Goal: Information Seeking & Learning: Understand process/instructions

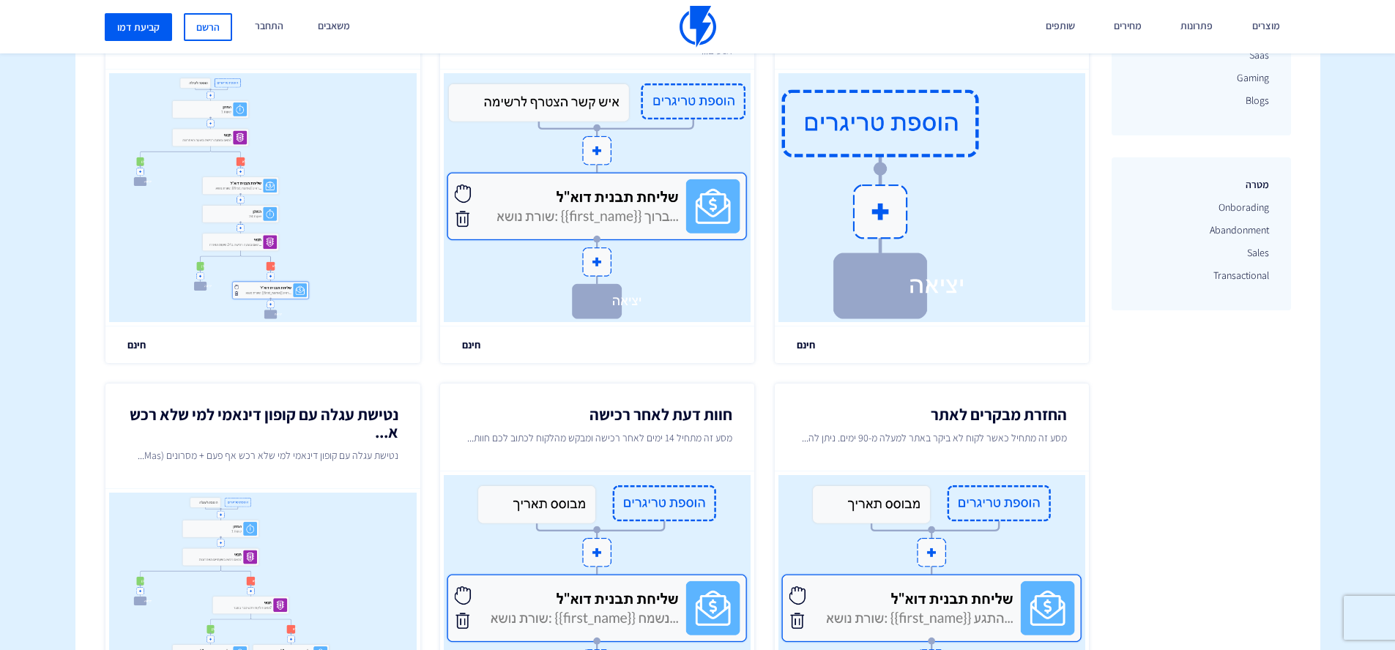
scroll to position [685, 0]
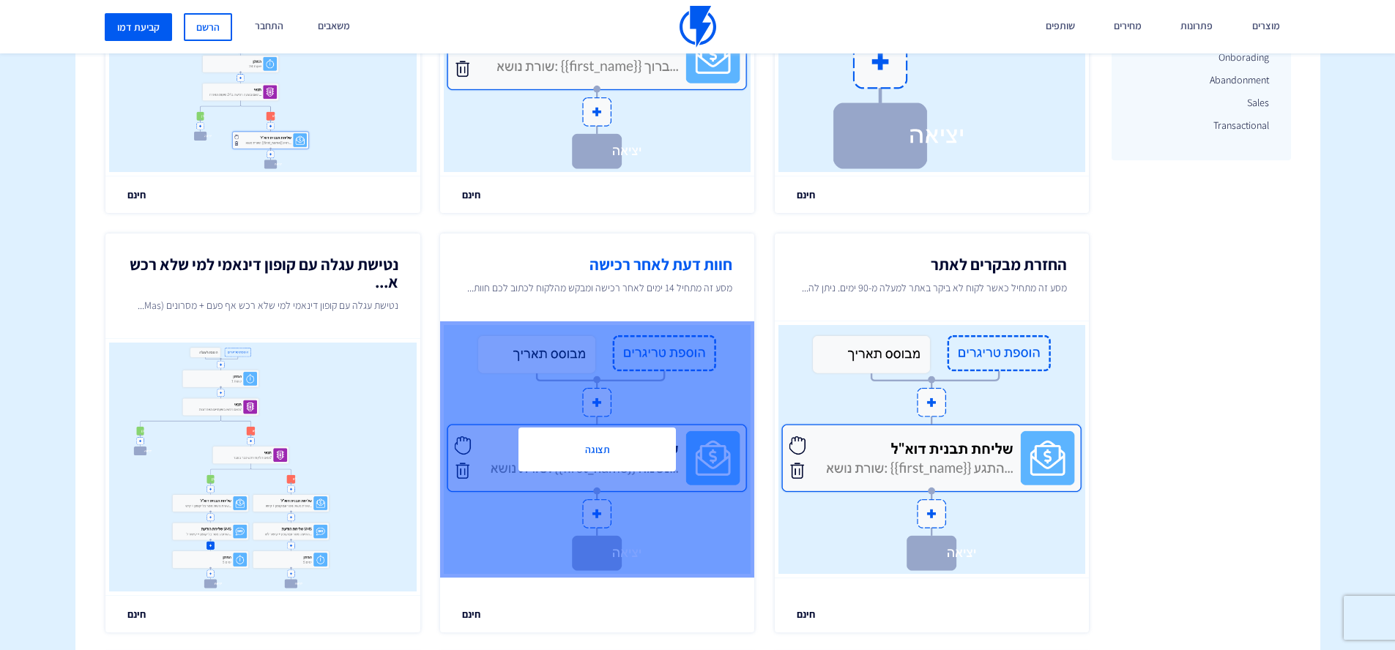
click at [688, 271] on h2 "חוות דעת לאחר רכישה" at bounding box center [597, 265] width 270 height 18
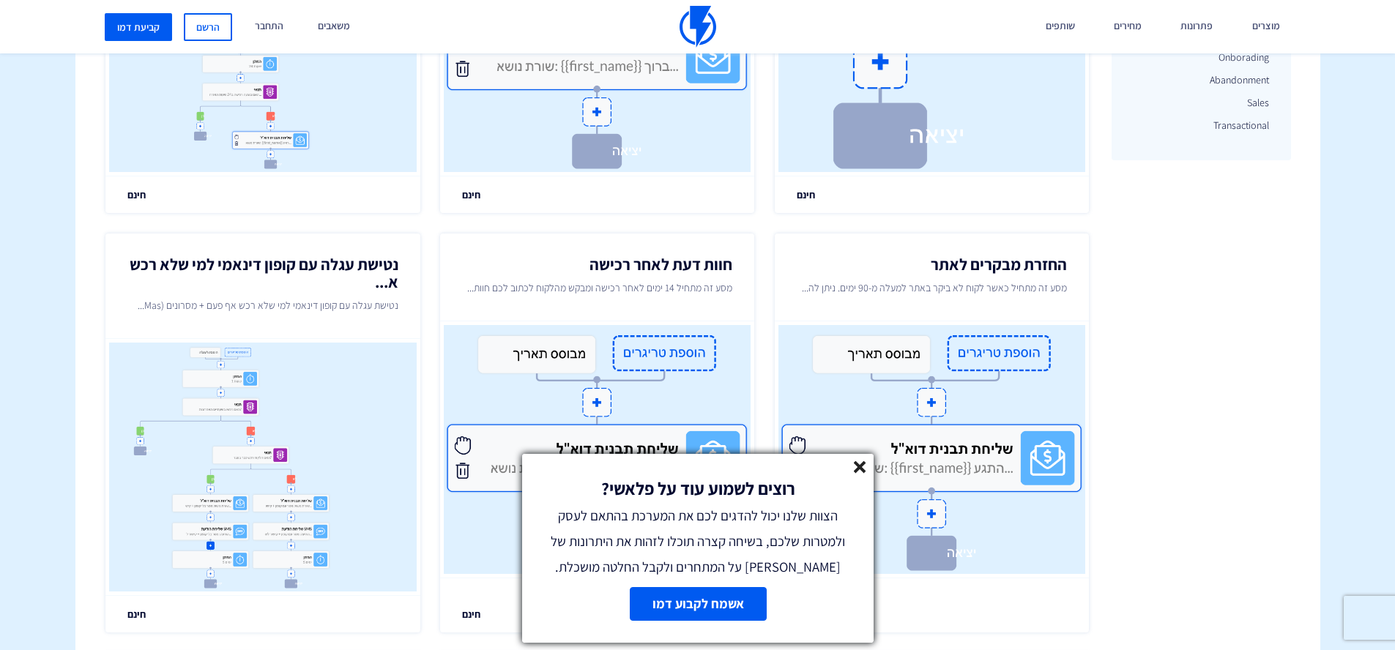
click at [855, 466] on icon at bounding box center [860, 467] width 12 height 12
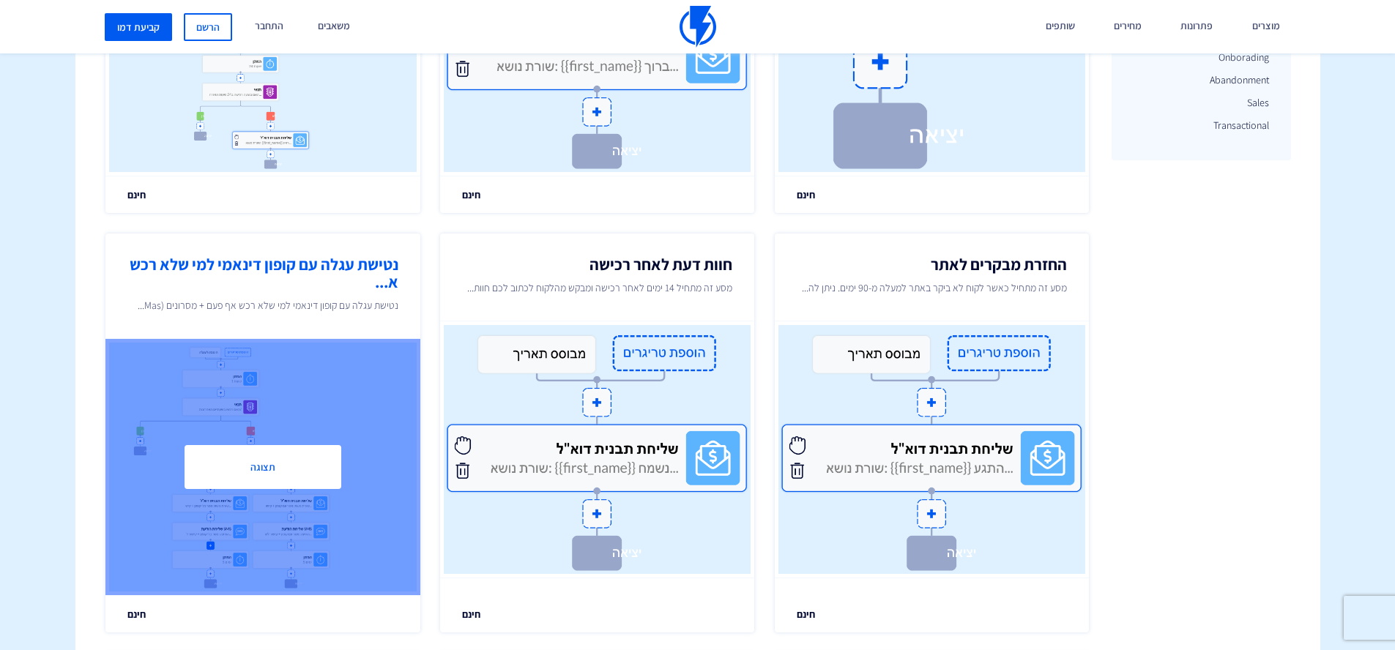
click at [331, 261] on h2 "נטישת עגלה עם קופון דינאמי למי שלא רכש א..." at bounding box center [262, 273] width 270 height 35
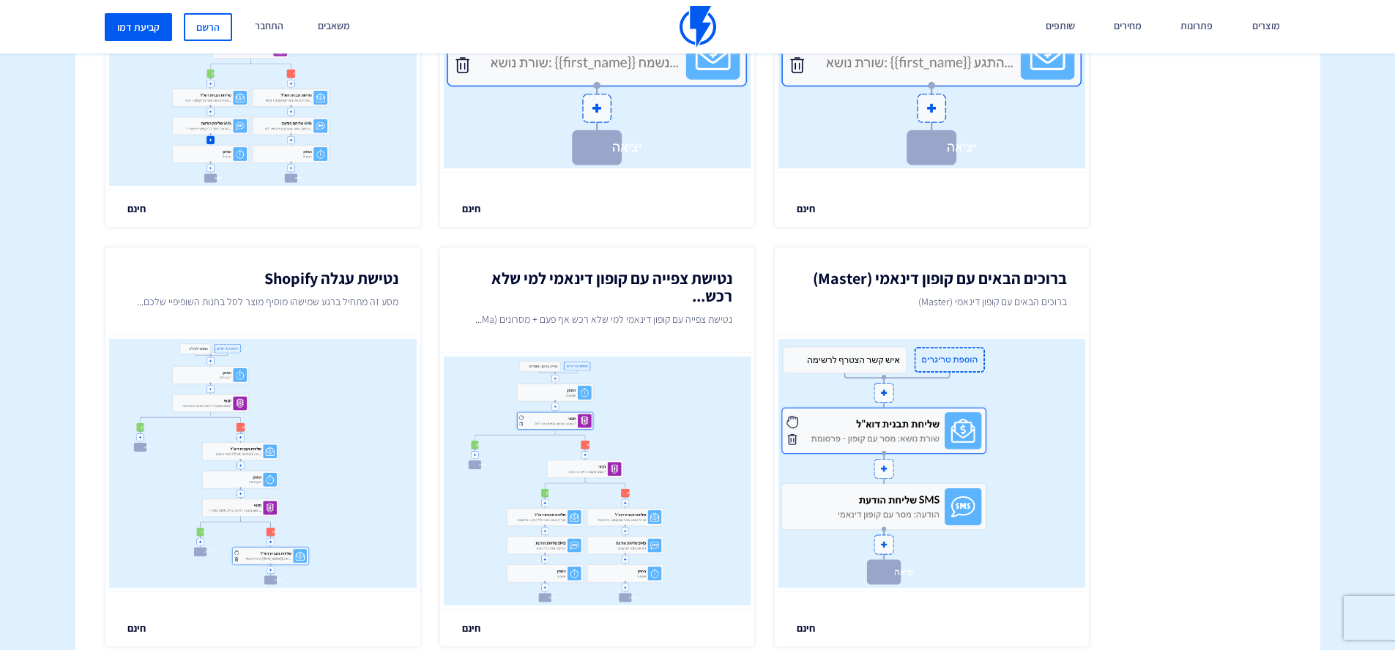
scroll to position [1122, 0]
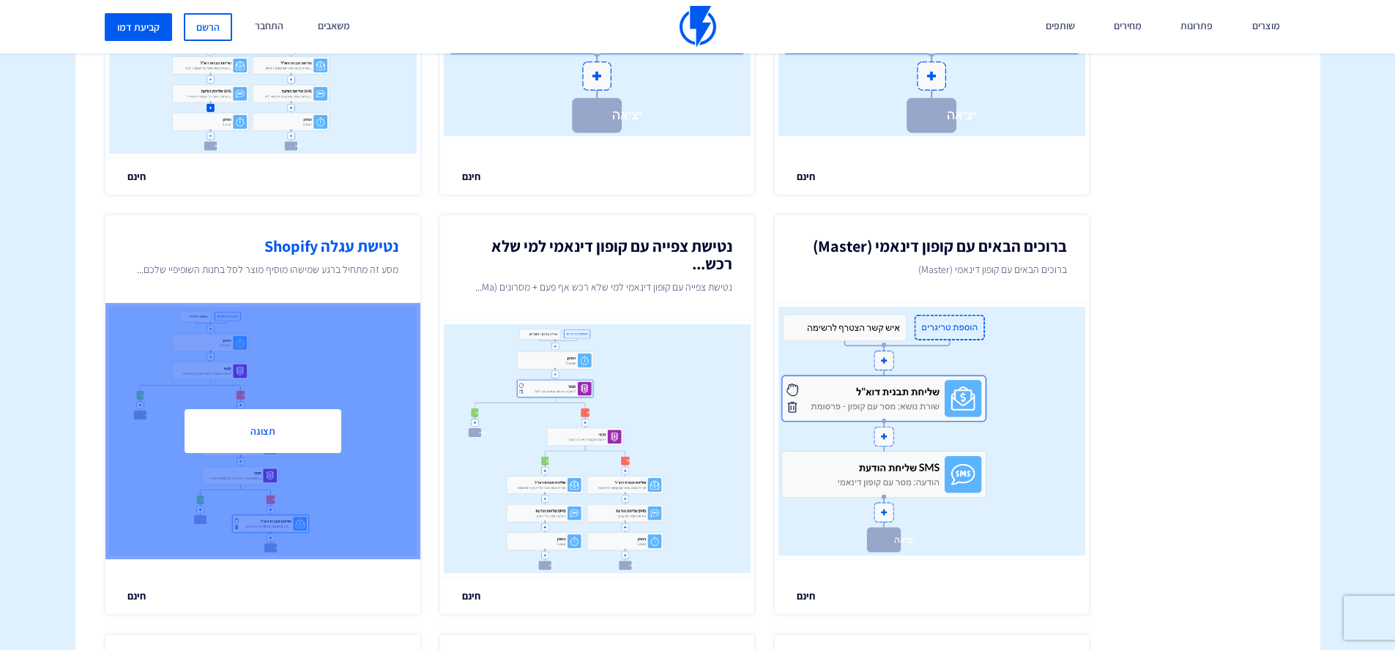
click at [288, 253] on h2 "נטישת עגלה Shopify" at bounding box center [262, 246] width 270 height 18
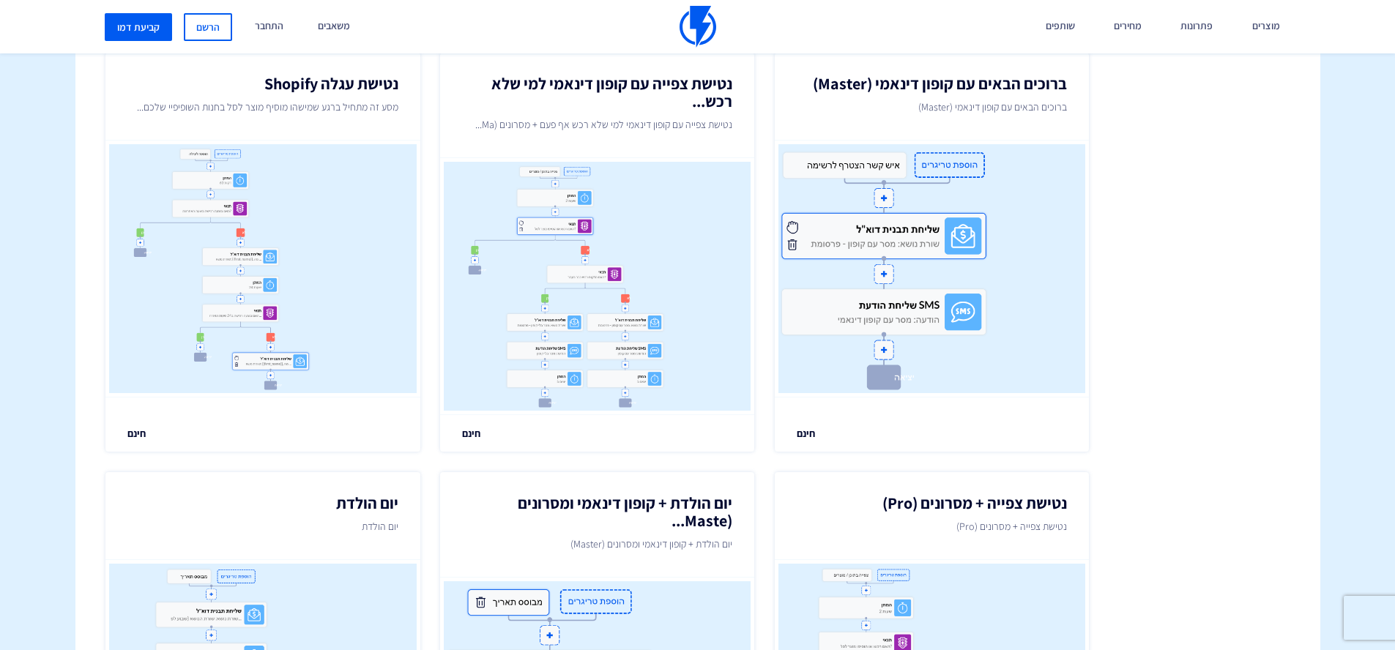
scroll to position [1403, 0]
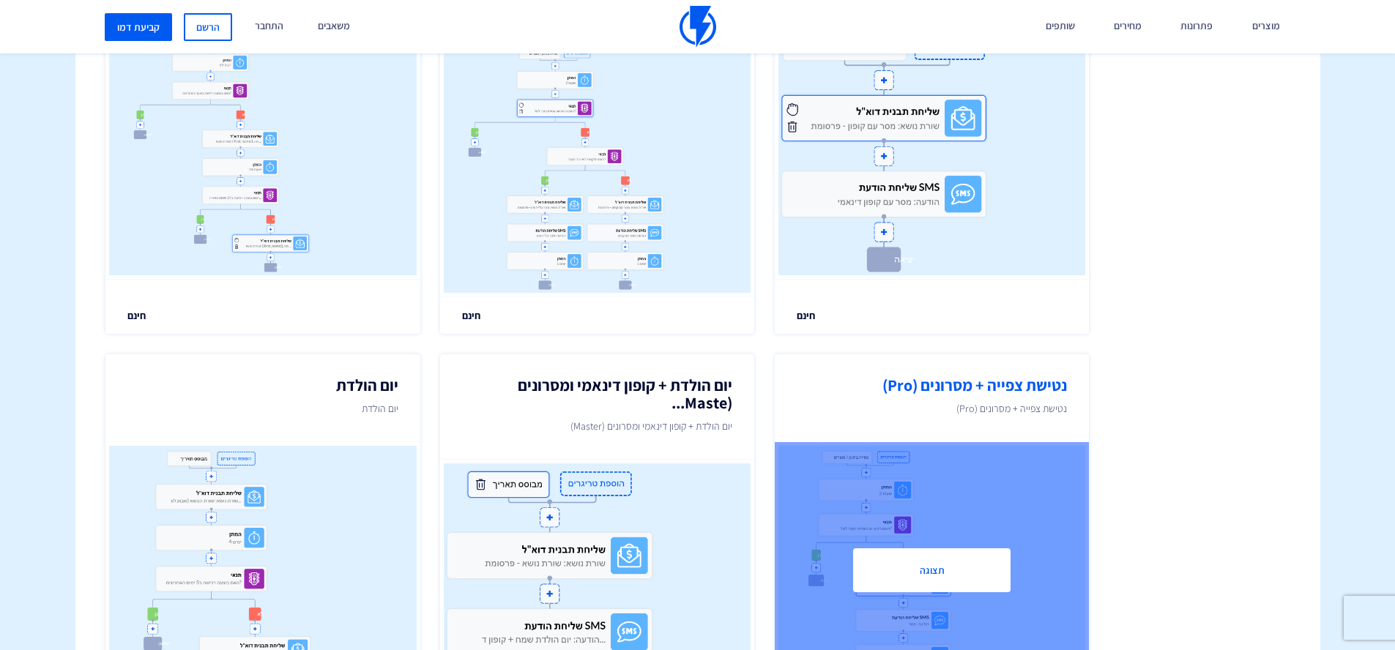
click at [985, 385] on h2 "נטישת צפייה + מסרונים (Pro)" at bounding box center [932, 385] width 270 height 18
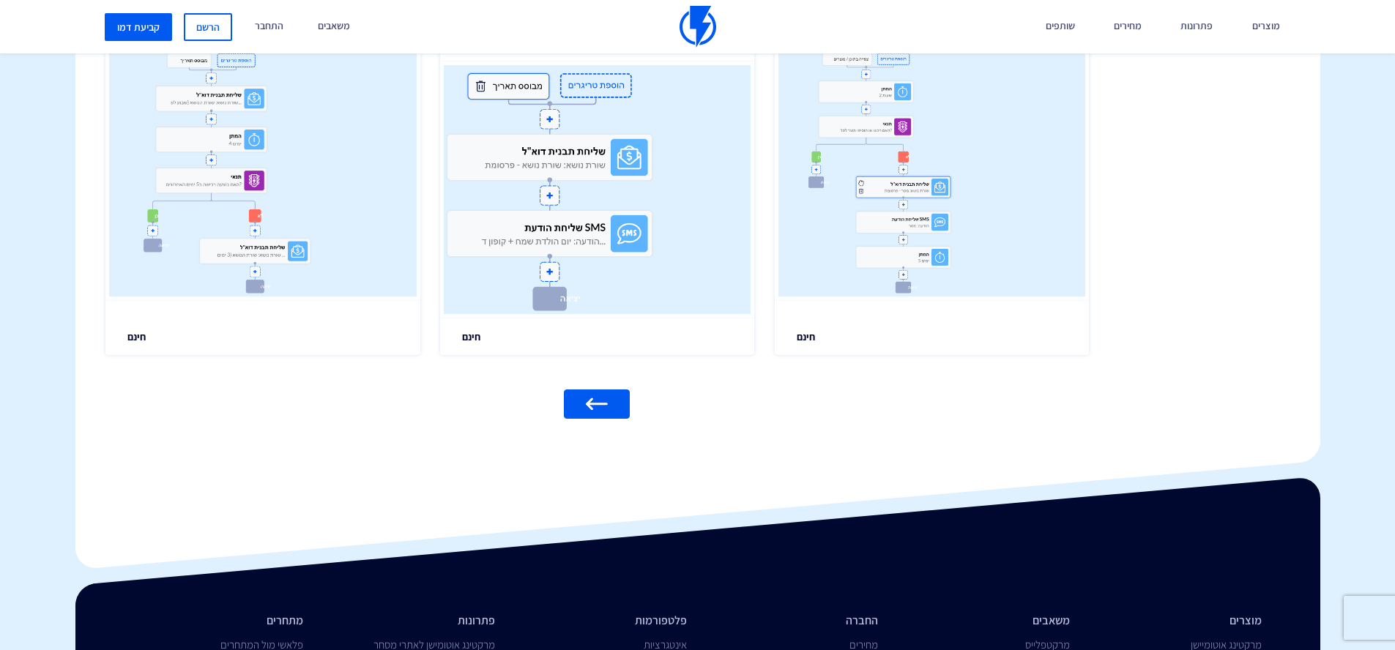
scroll to position [1811, 0]
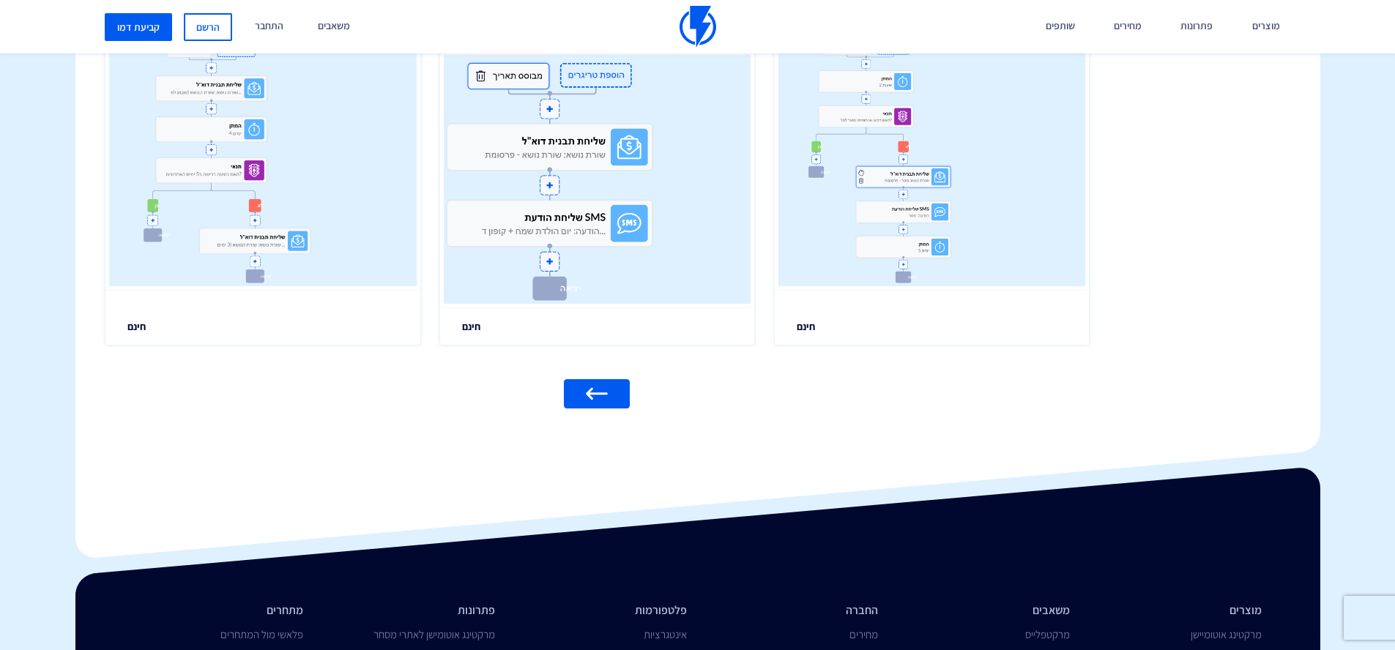
click at [591, 389] on img at bounding box center [597, 394] width 22 height 12
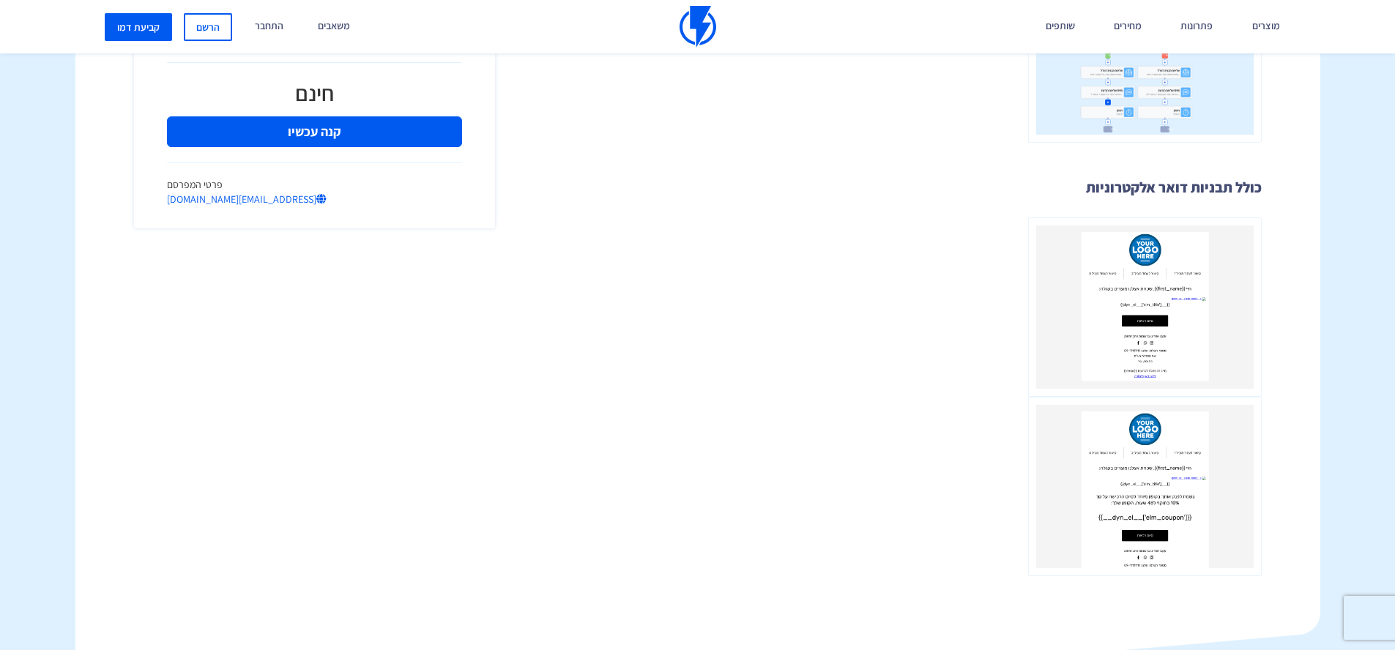
scroll to position [976, 0]
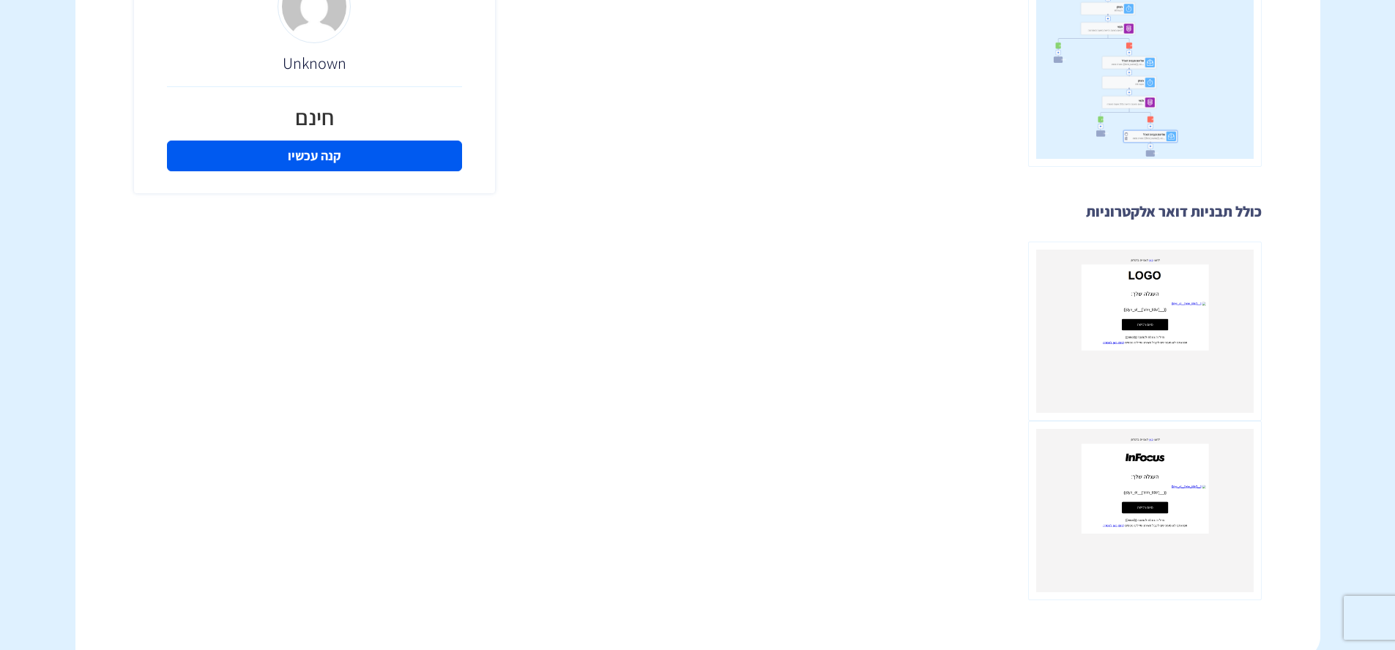
scroll to position [163, 0]
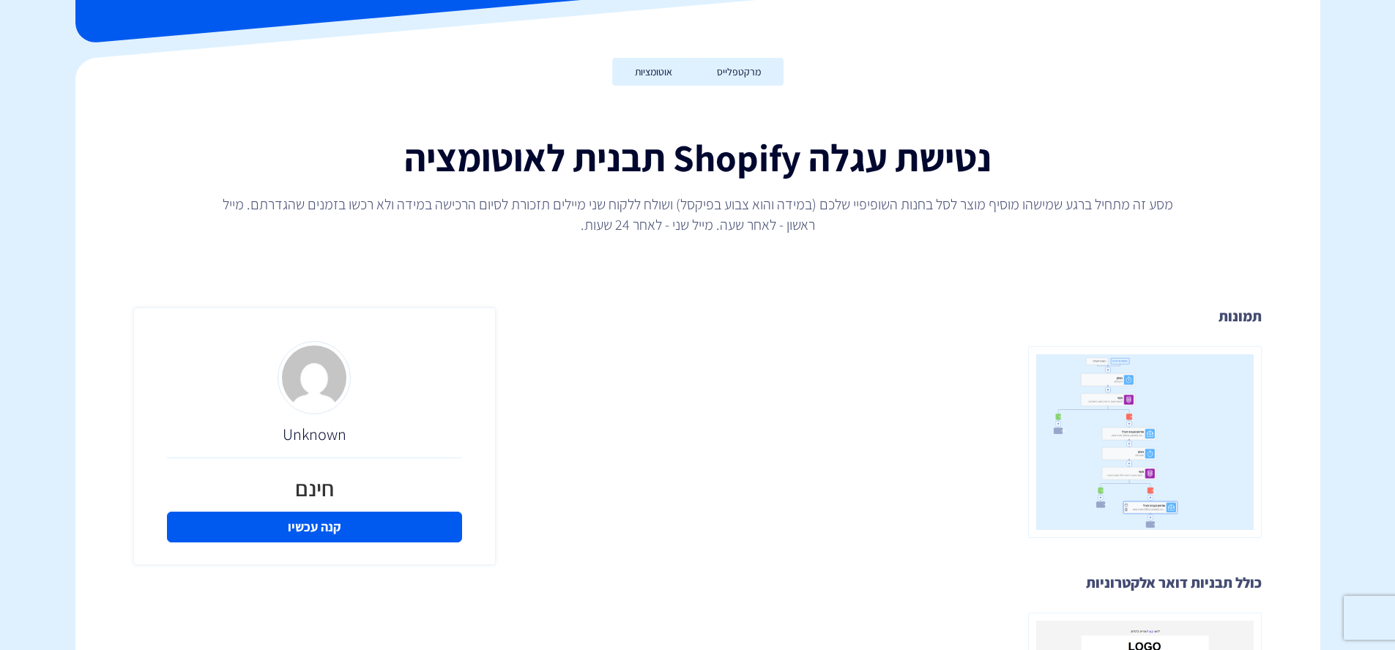
click at [1190, 403] on img at bounding box center [1145, 442] width 234 height 193
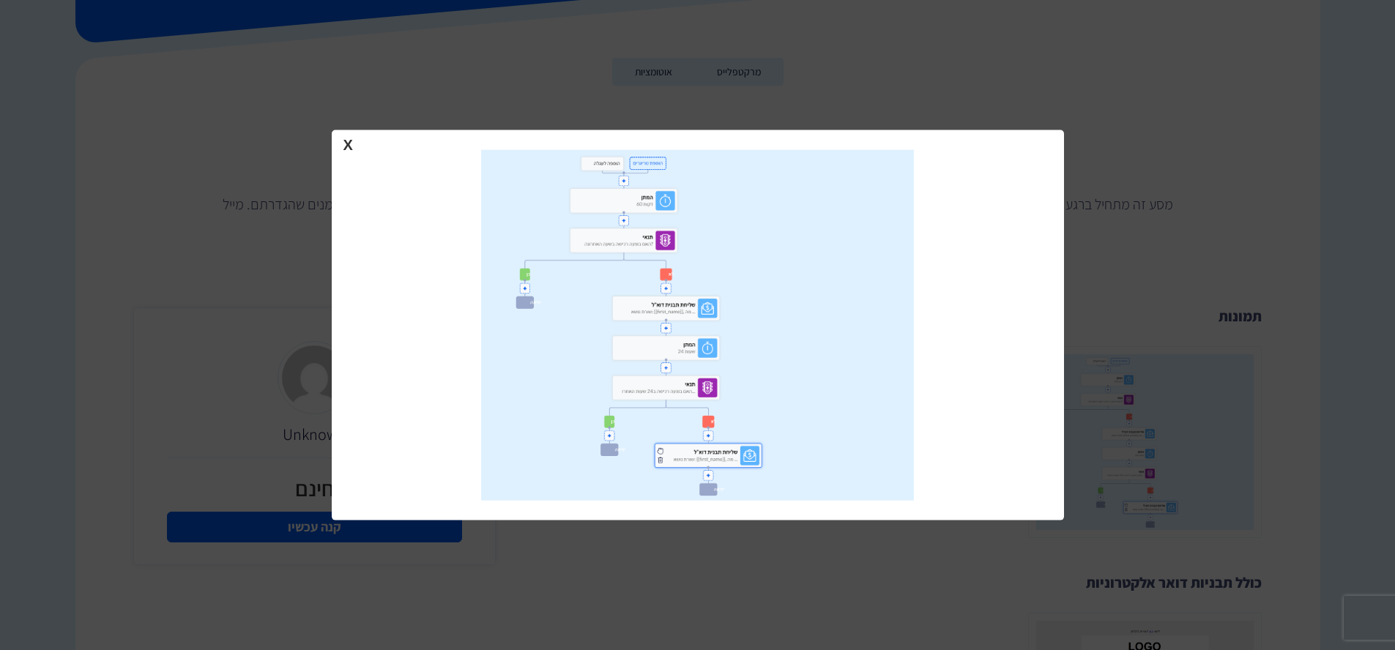
click at [704, 269] on img at bounding box center [697, 324] width 433 height 351
click at [149, 124] on div at bounding box center [697, 325] width 1395 height 650
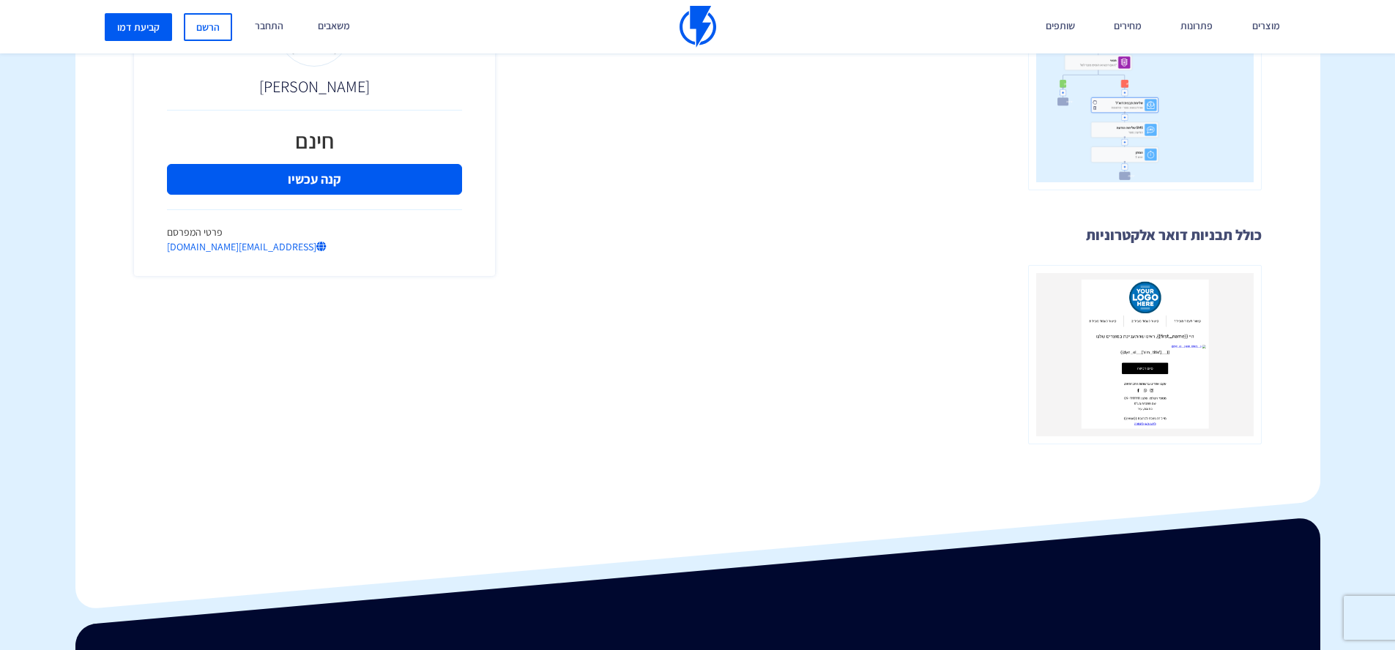
scroll to position [179, 0]
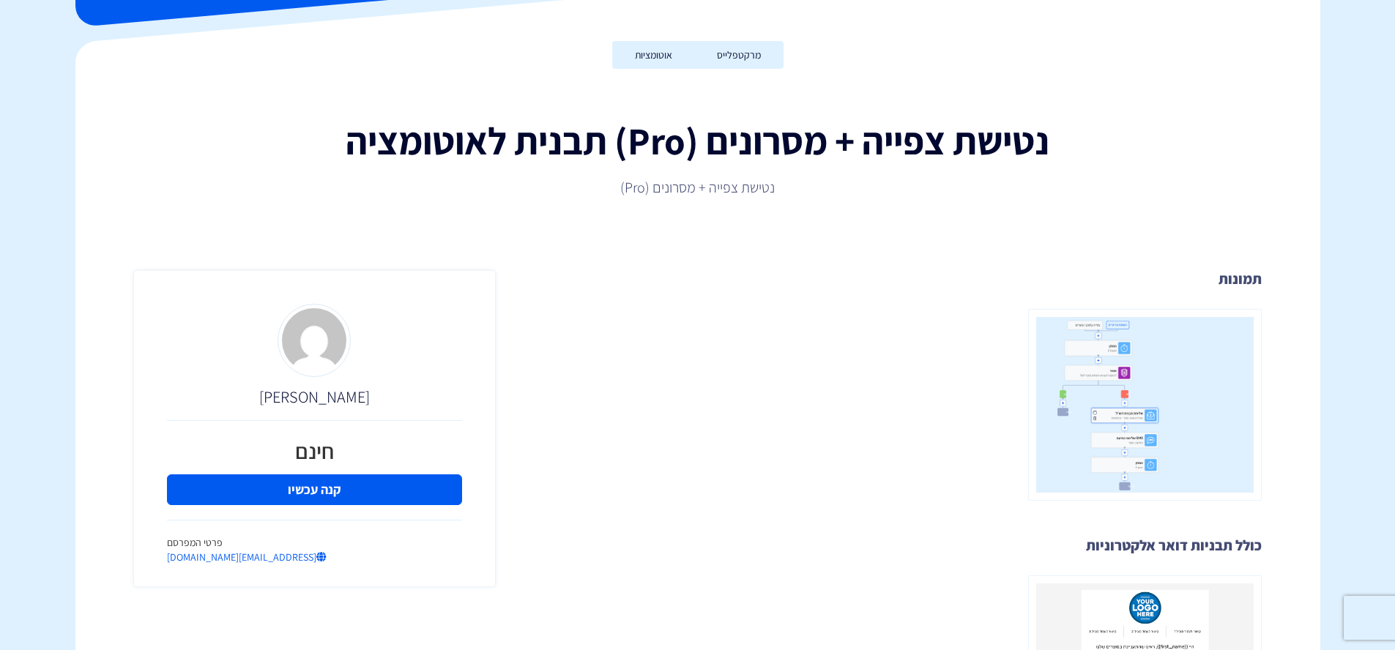
click at [1111, 408] on img at bounding box center [1145, 405] width 234 height 193
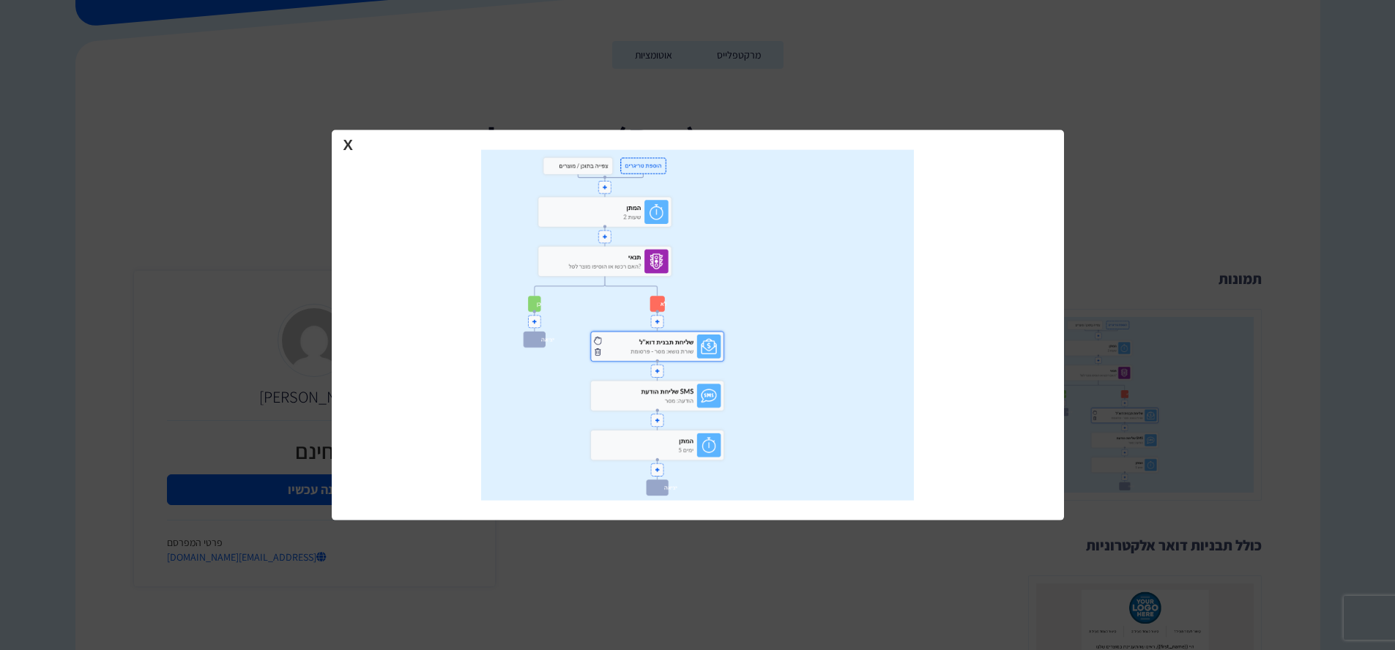
click at [1160, 193] on div at bounding box center [697, 325] width 1395 height 650
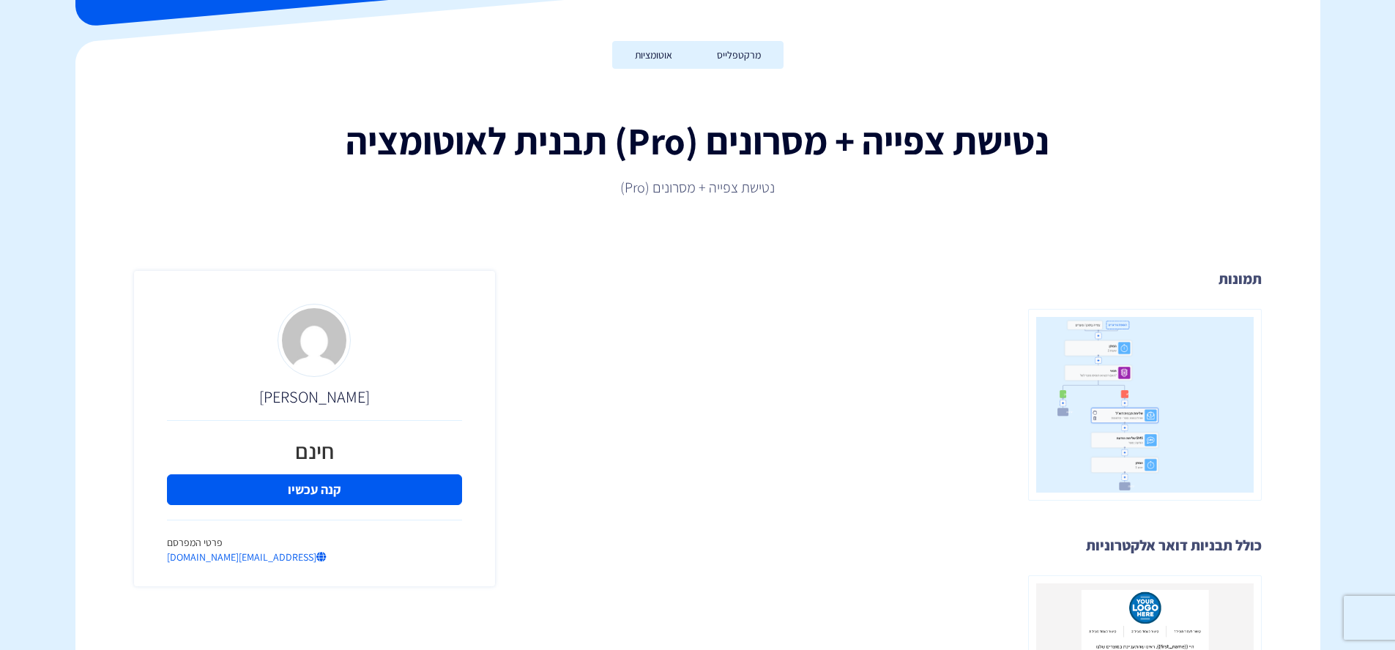
scroll to position [270, 0]
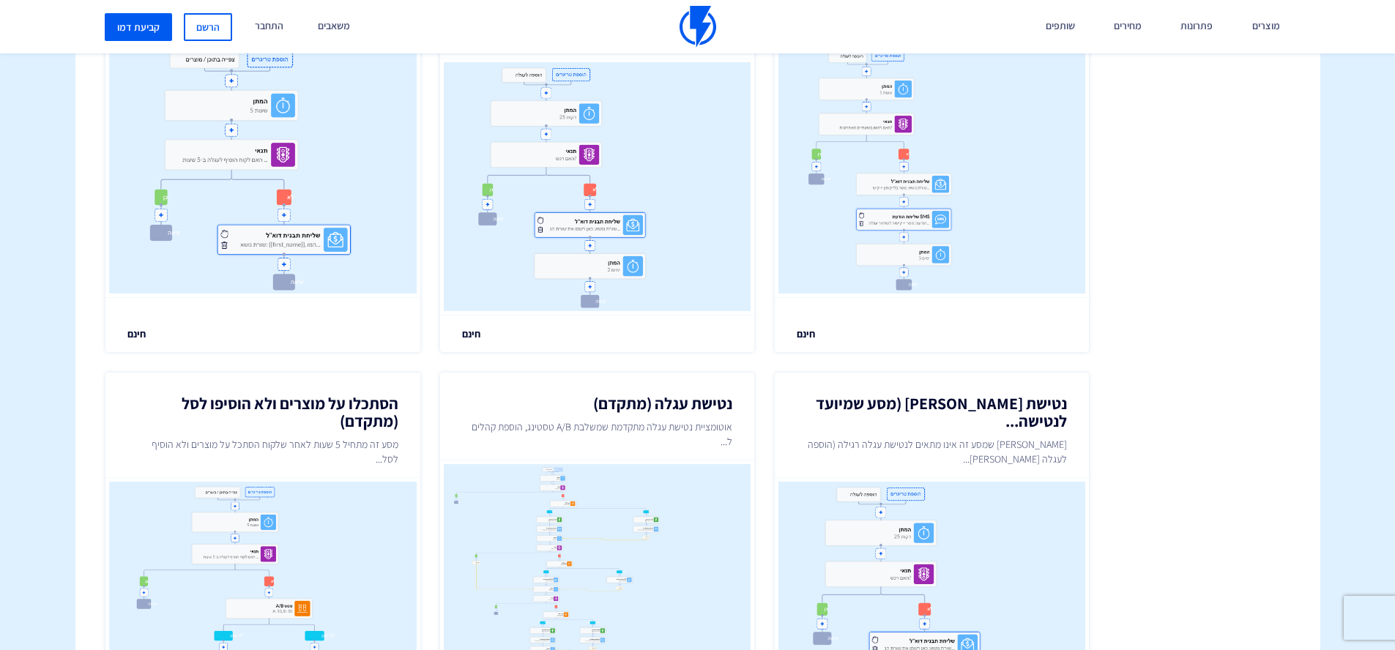
scroll to position [981, 0]
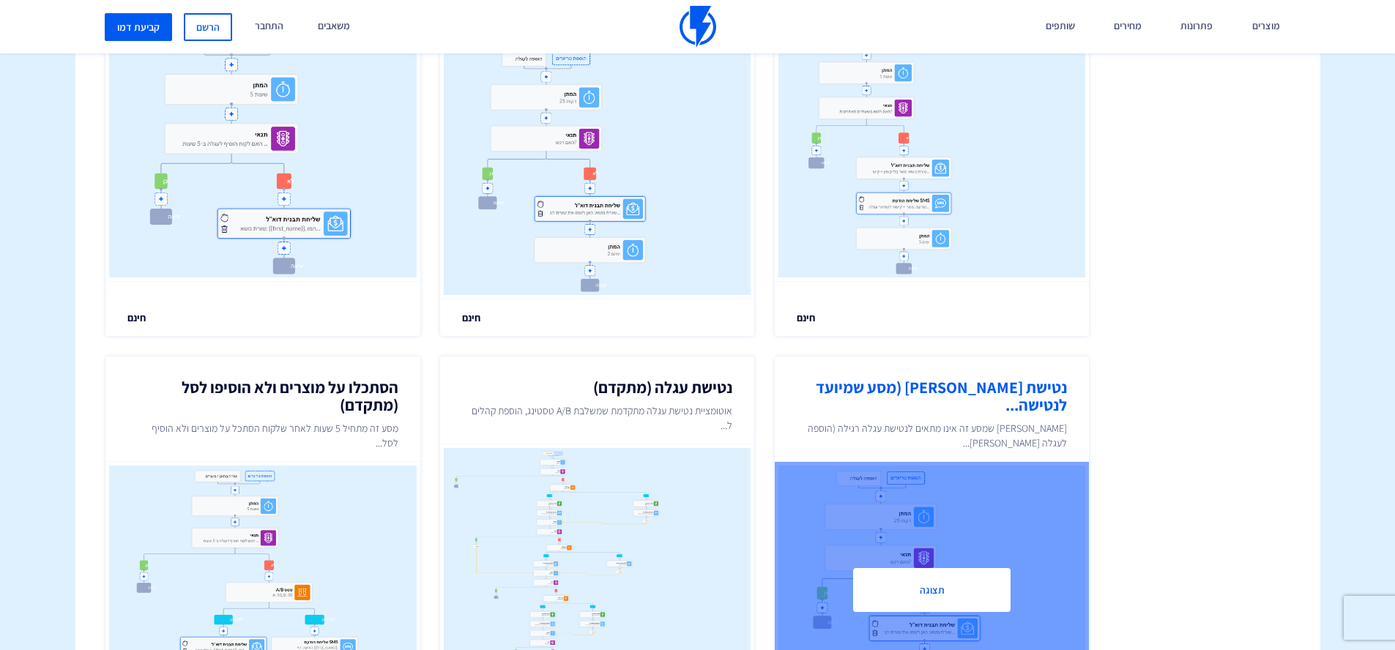
click at [1037, 401] on h2 "נטישת [PERSON_NAME] (מסע שמיועד לנטישה..." at bounding box center [932, 396] width 270 height 35
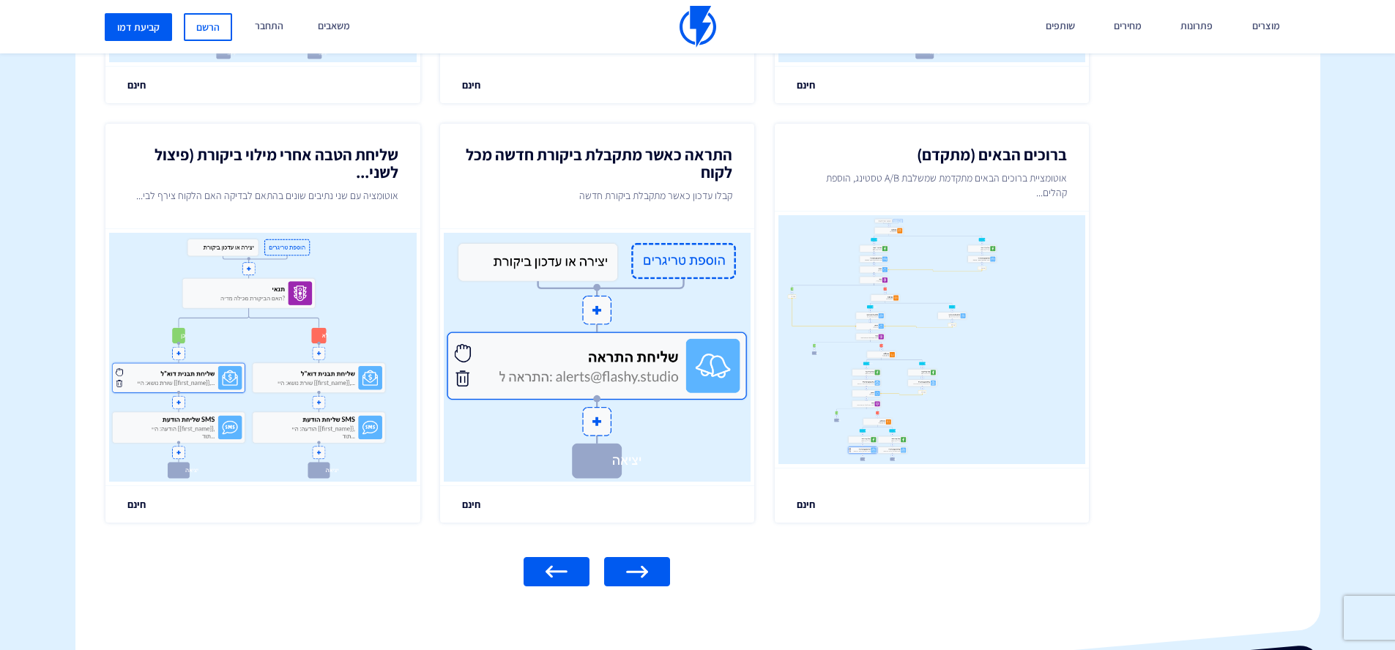
scroll to position [1913, 0]
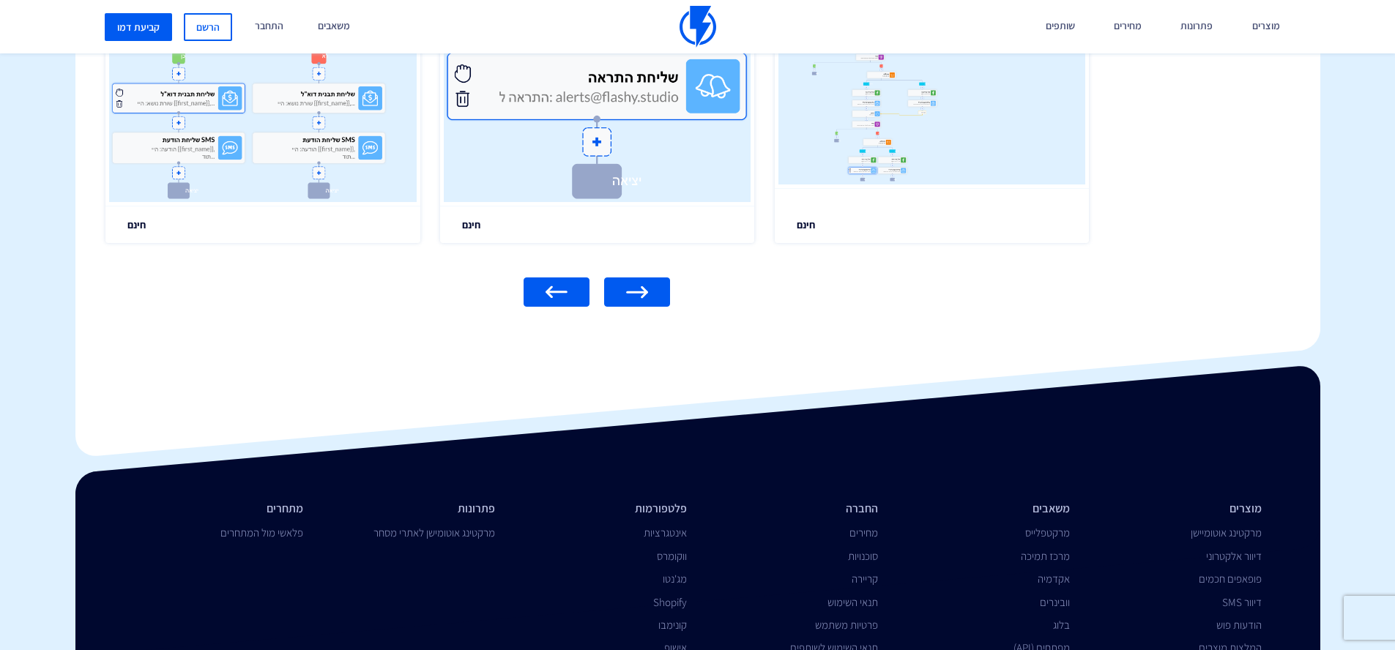
click at [563, 298] on link at bounding box center [556, 291] width 66 height 29
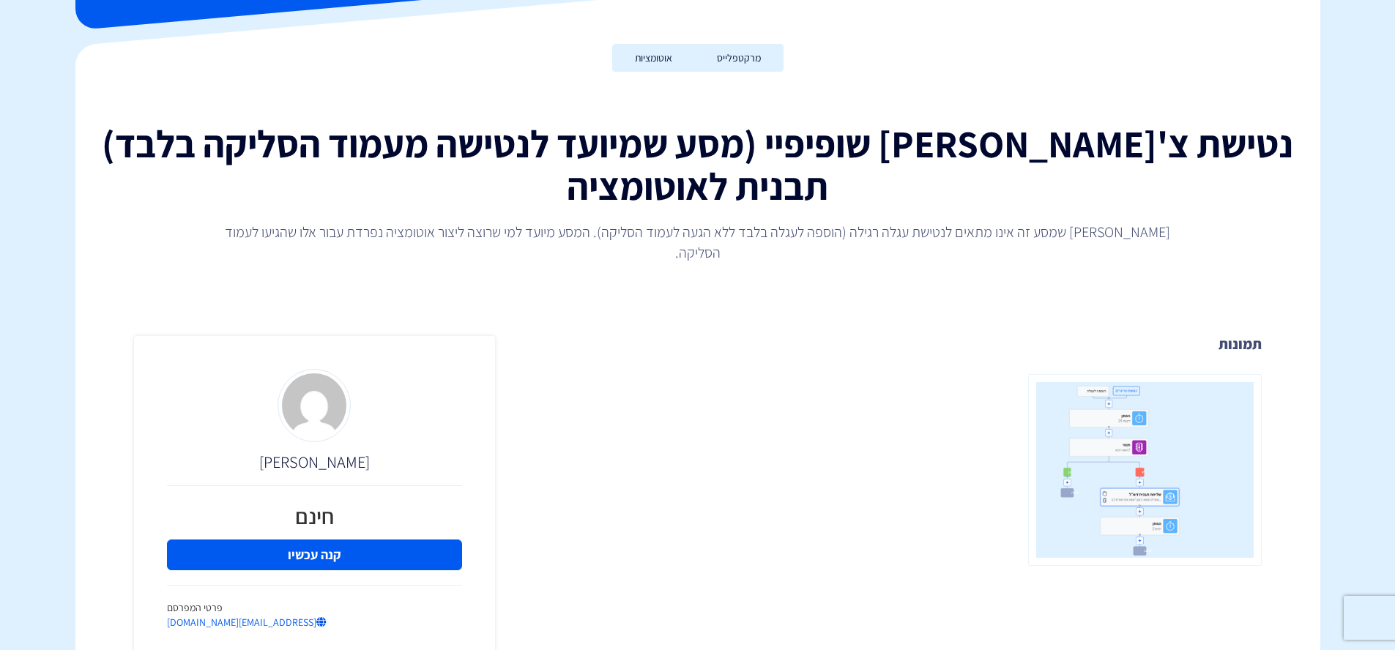
scroll to position [379, 0]
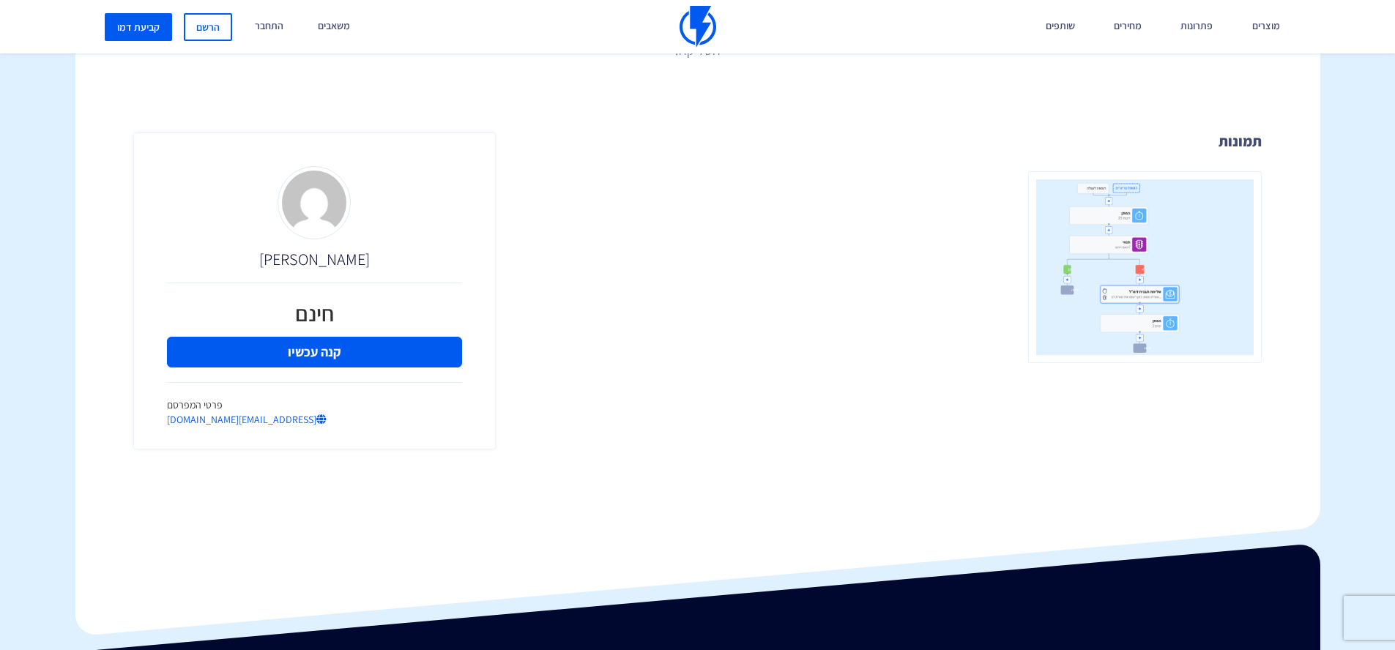
click at [1178, 285] on img at bounding box center [1145, 267] width 234 height 193
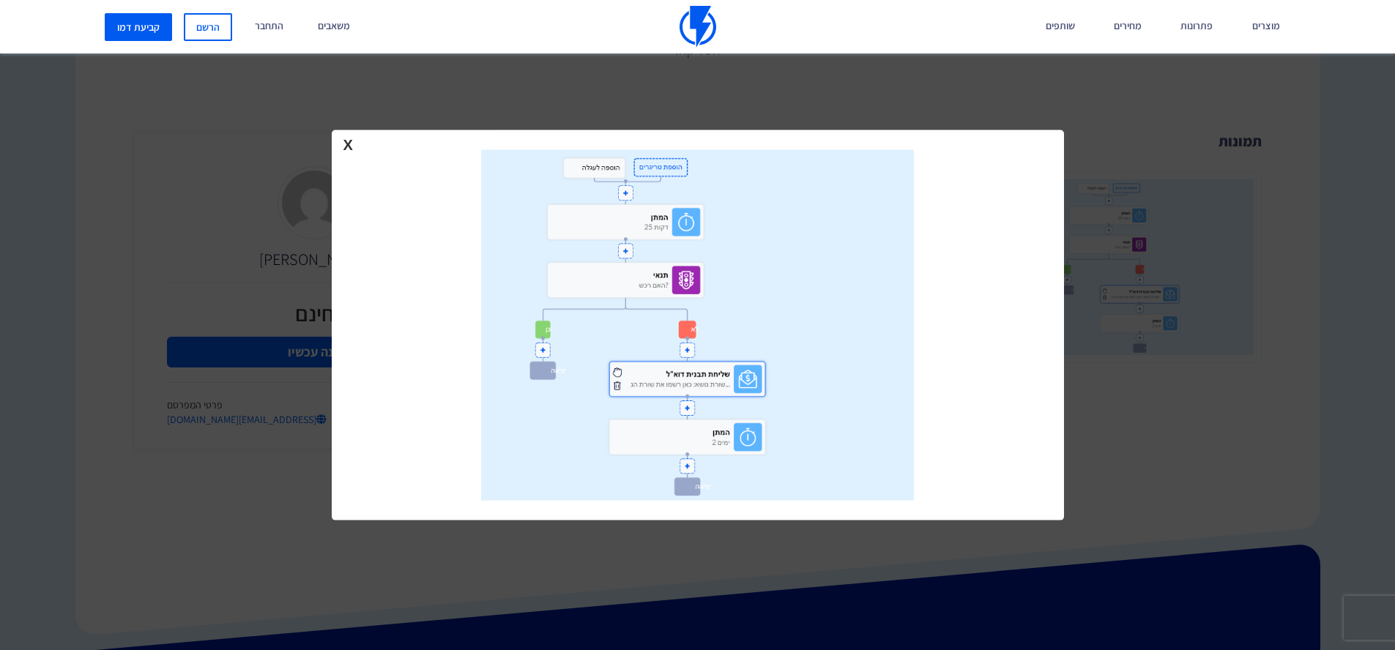
click at [1362, 407] on div at bounding box center [697, 325] width 1395 height 650
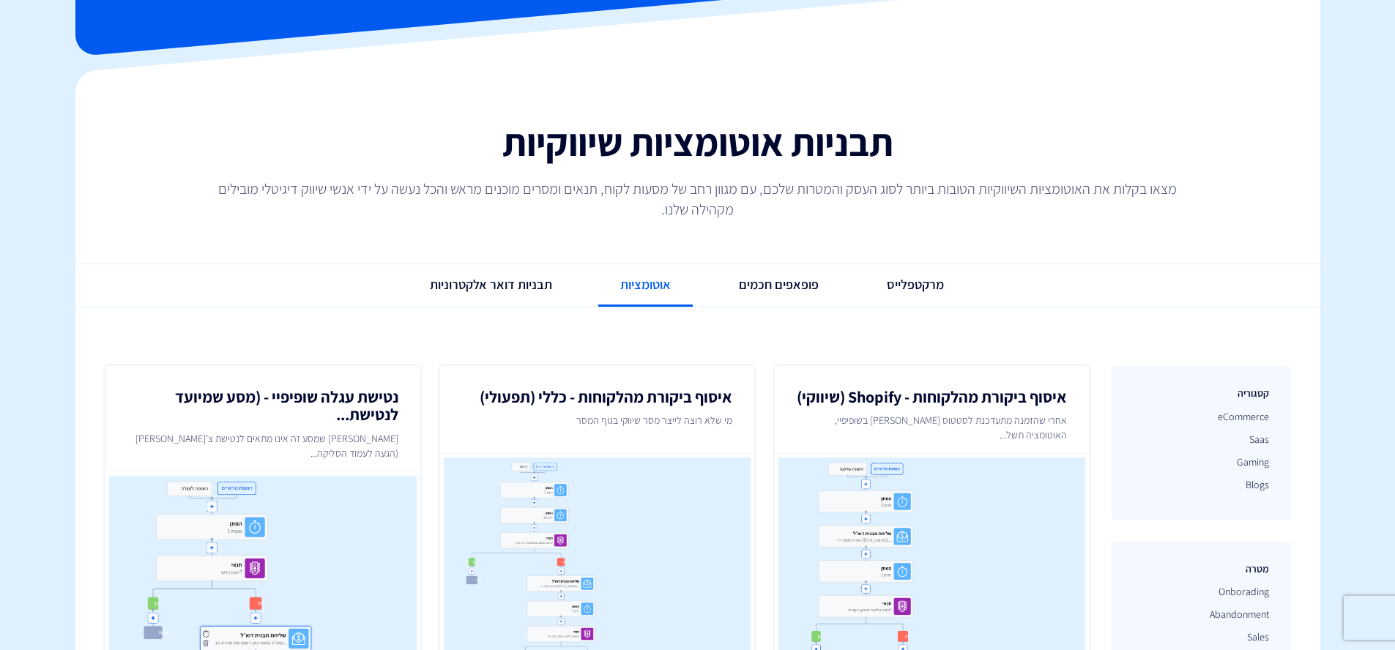
scroll to position [221, 0]
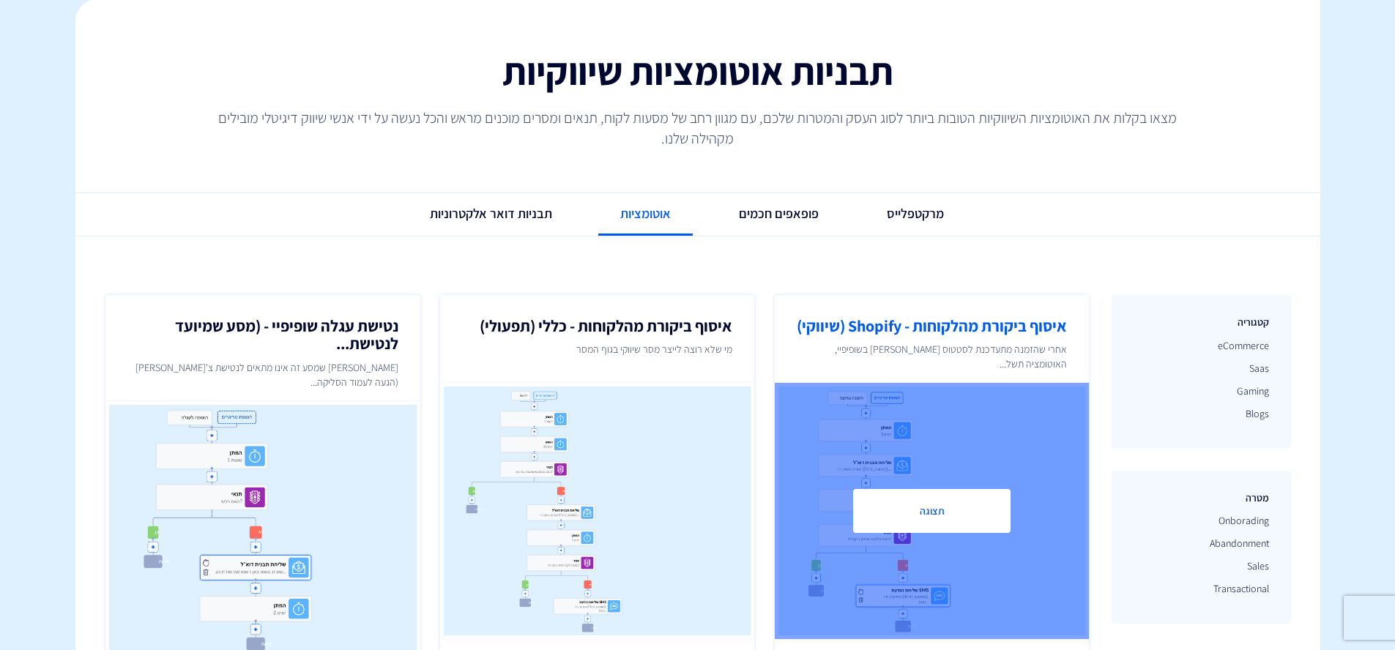
click at [986, 327] on h2 "איסוף ביקורת מהלקוחות - Shopify (שיווקי)" at bounding box center [932, 326] width 270 height 18
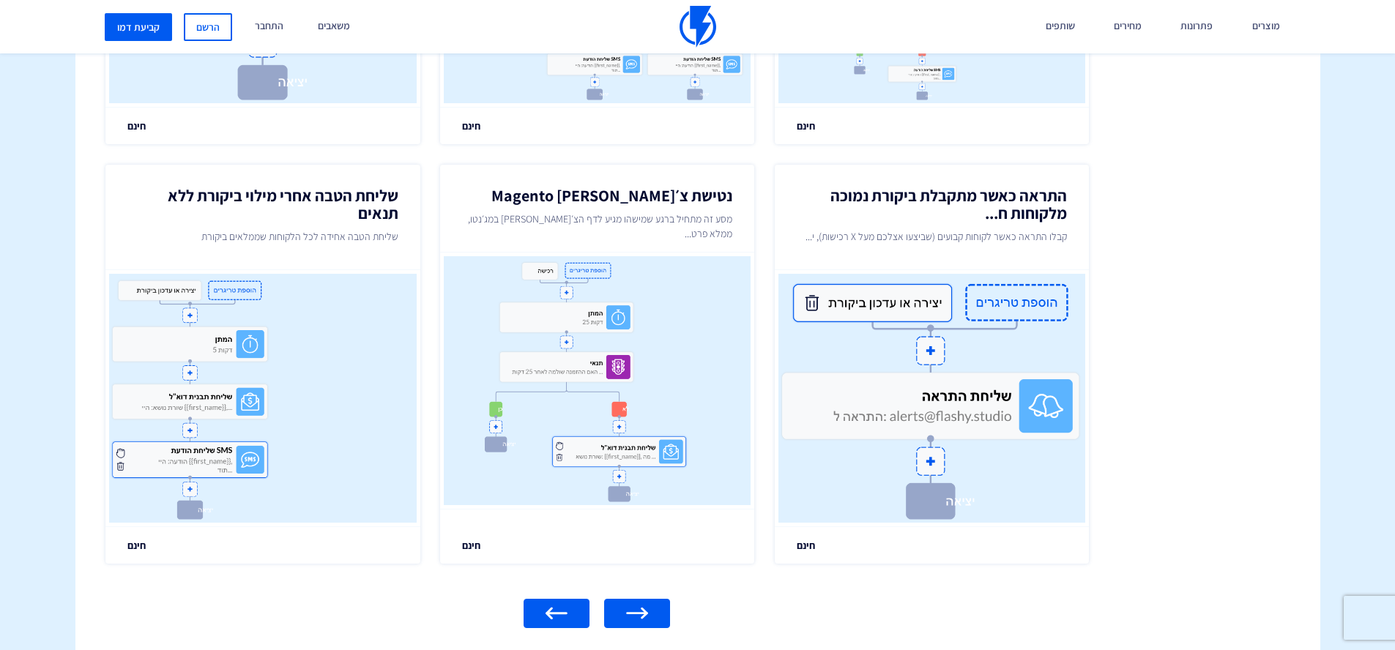
scroll to position [1886, 0]
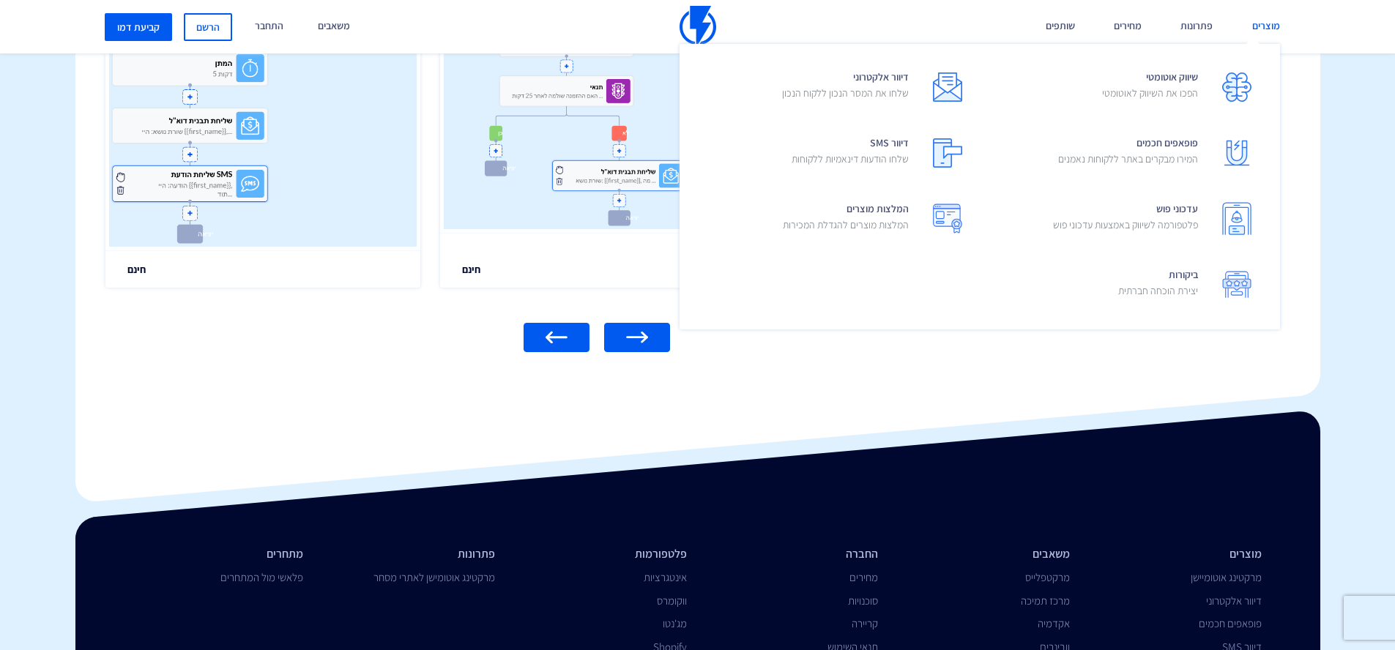
click at [1268, 28] on link "מוצרים" at bounding box center [1266, 26] width 50 height 53
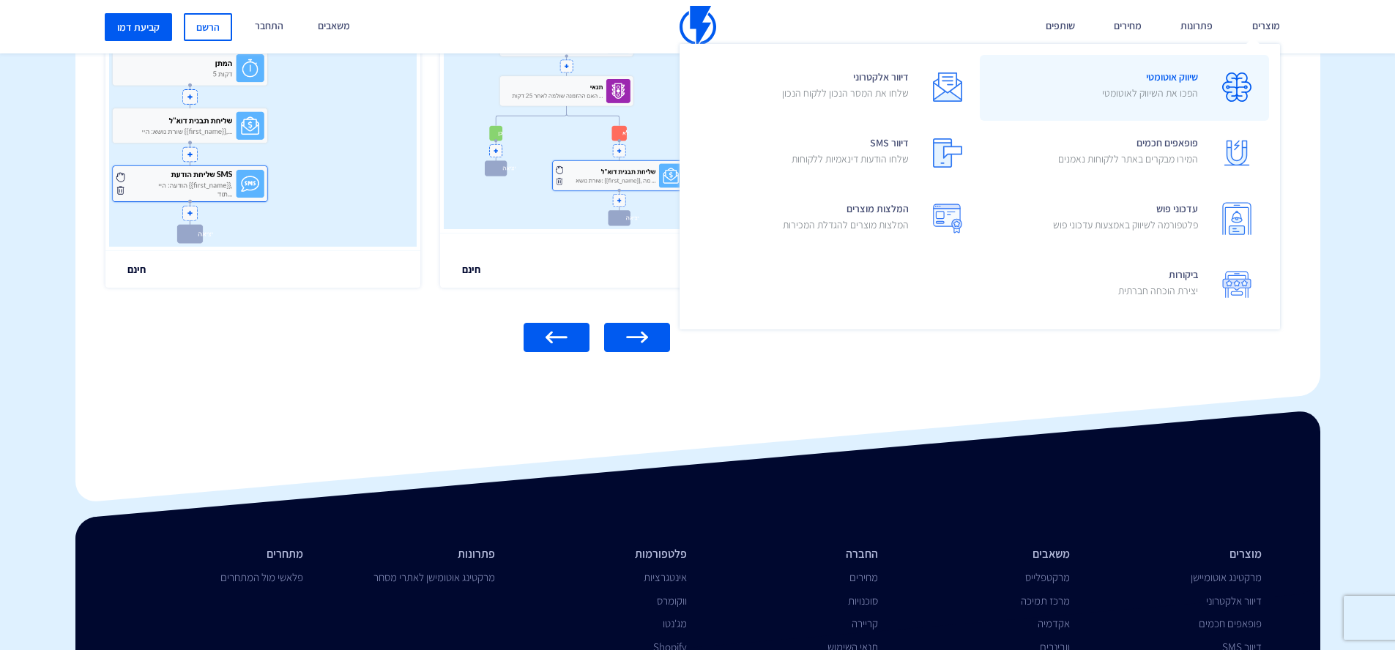
click at [1163, 84] on span "שיווק אוטומטי הפכו את השיווק לאוטומטי" at bounding box center [1150, 87] width 96 height 42
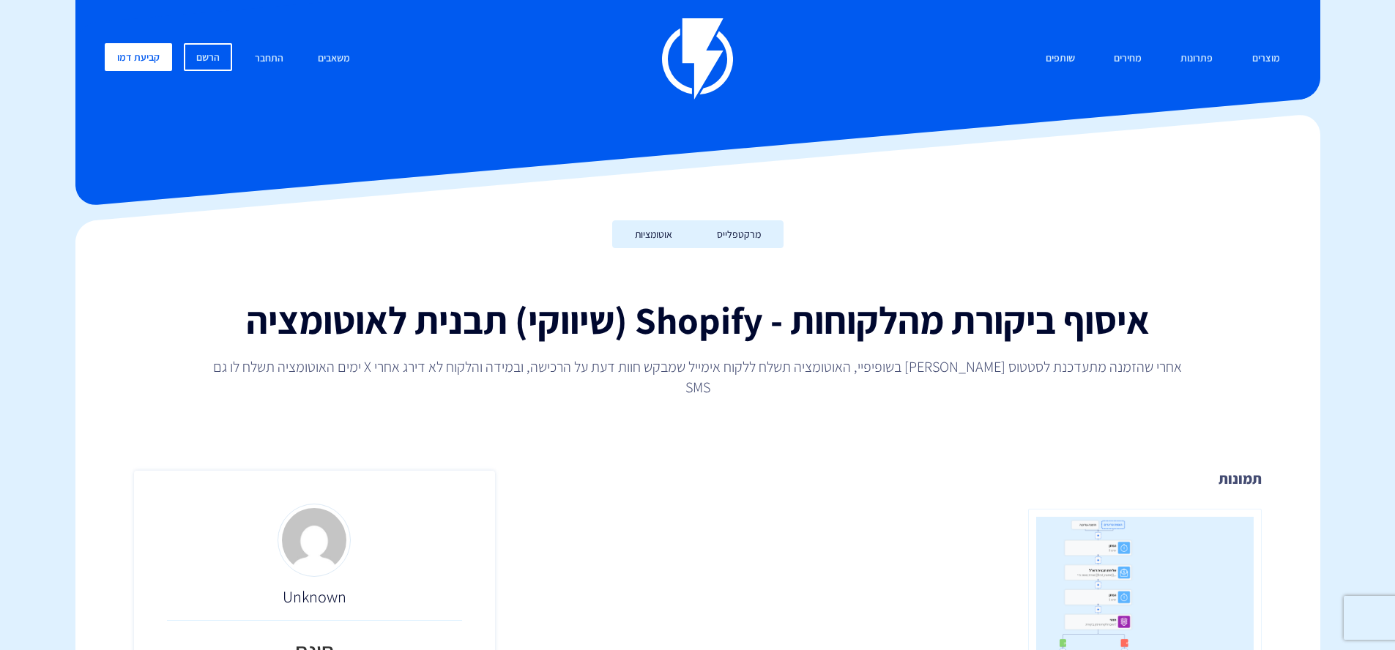
click at [1133, 547] on img at bounding box center [1145, 605] width 234 height 193
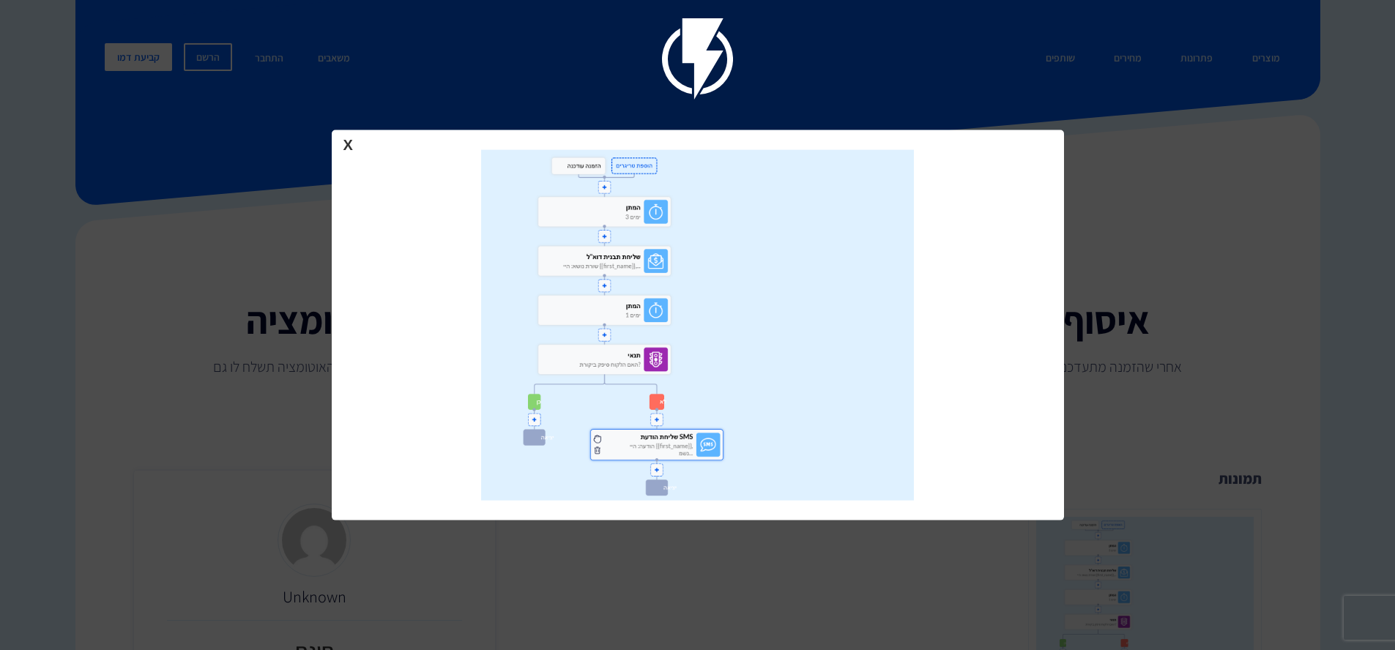
click at [1351, 269] on div at bounding box center [697, 325] width 1395 height 650
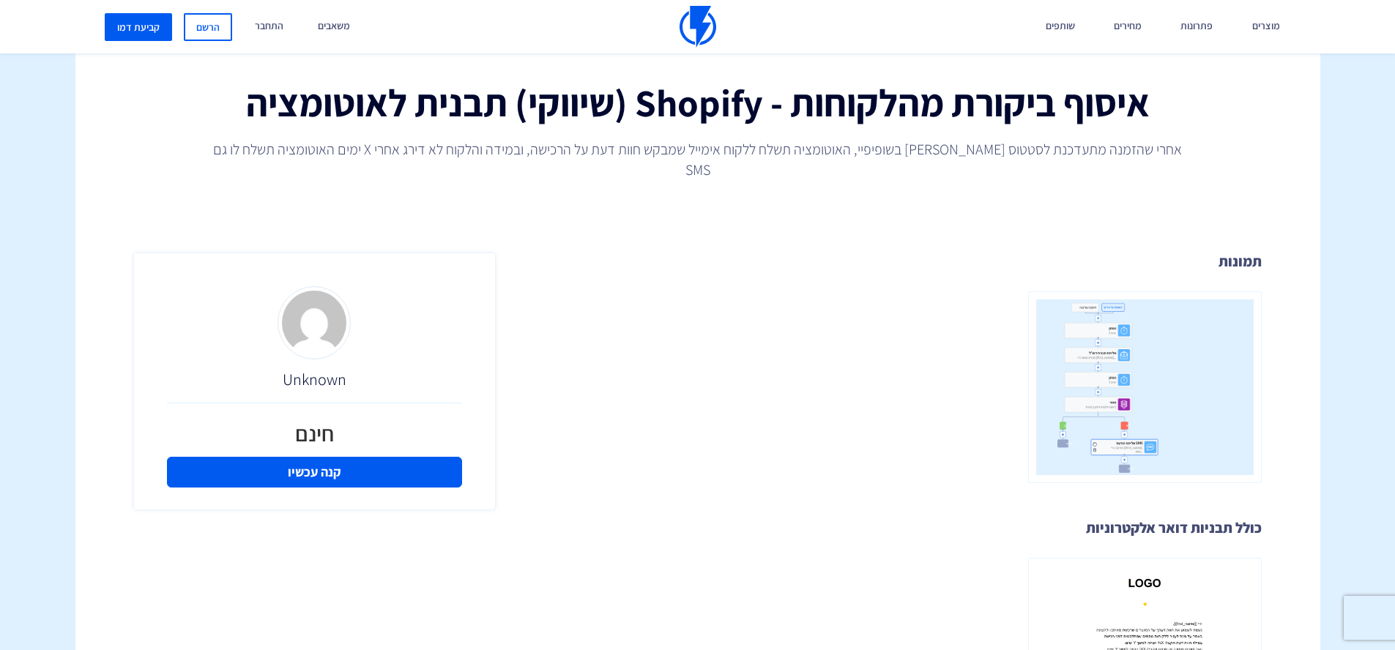
scroll to position [299, 0]
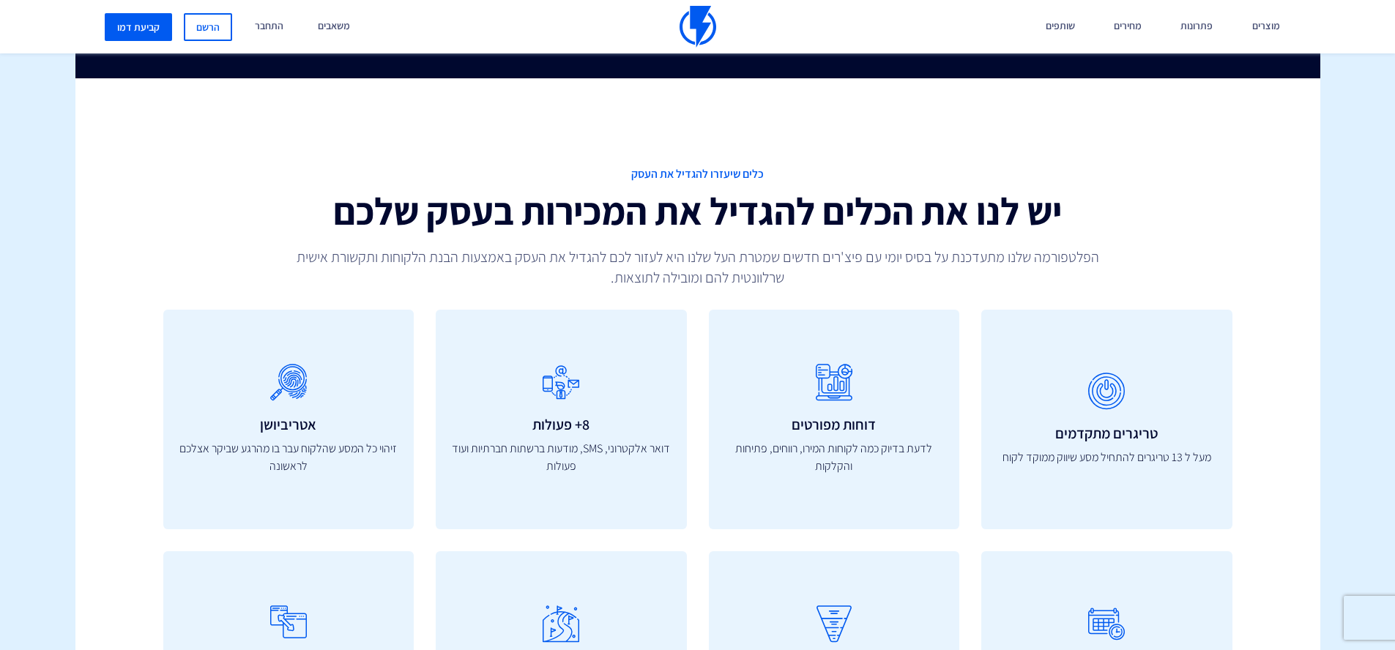
scroll to position [4522, 0]
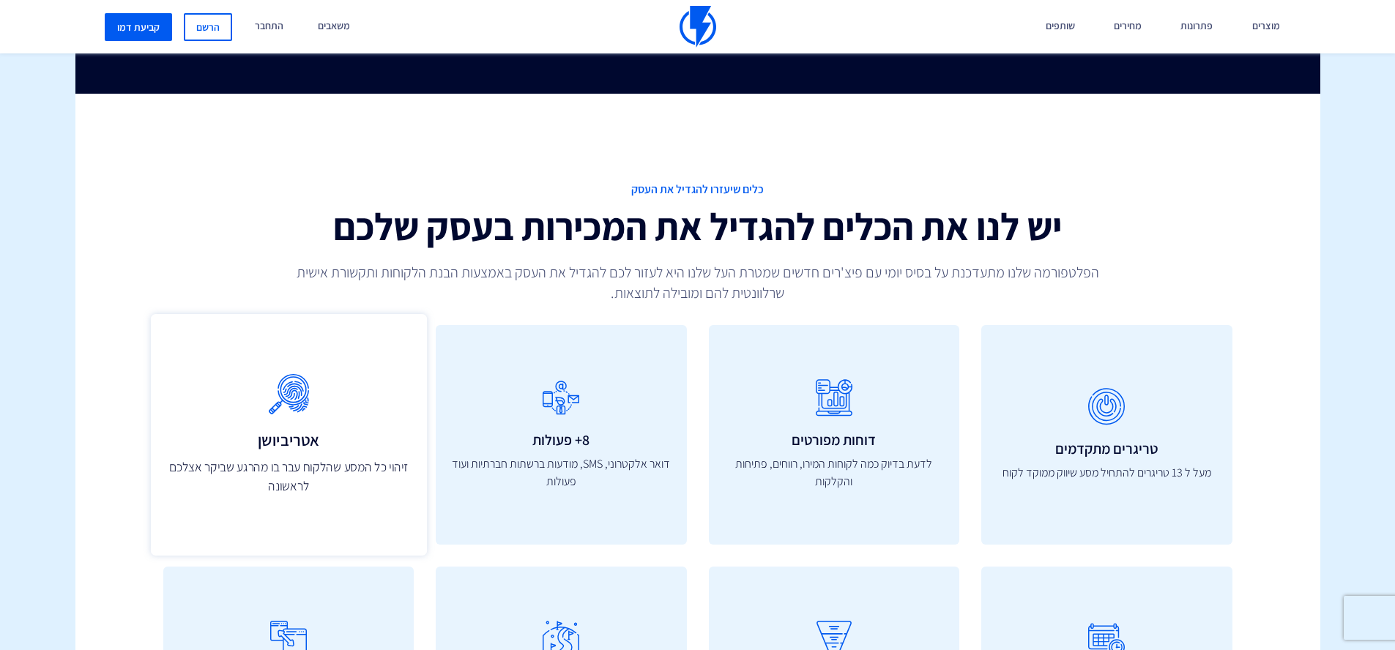
click at [277, 390] on icon at bounding box center [288, 395] width 244 height 58
click at [302, 397] on icon at bounding box center [288, 395] width 244 height 58
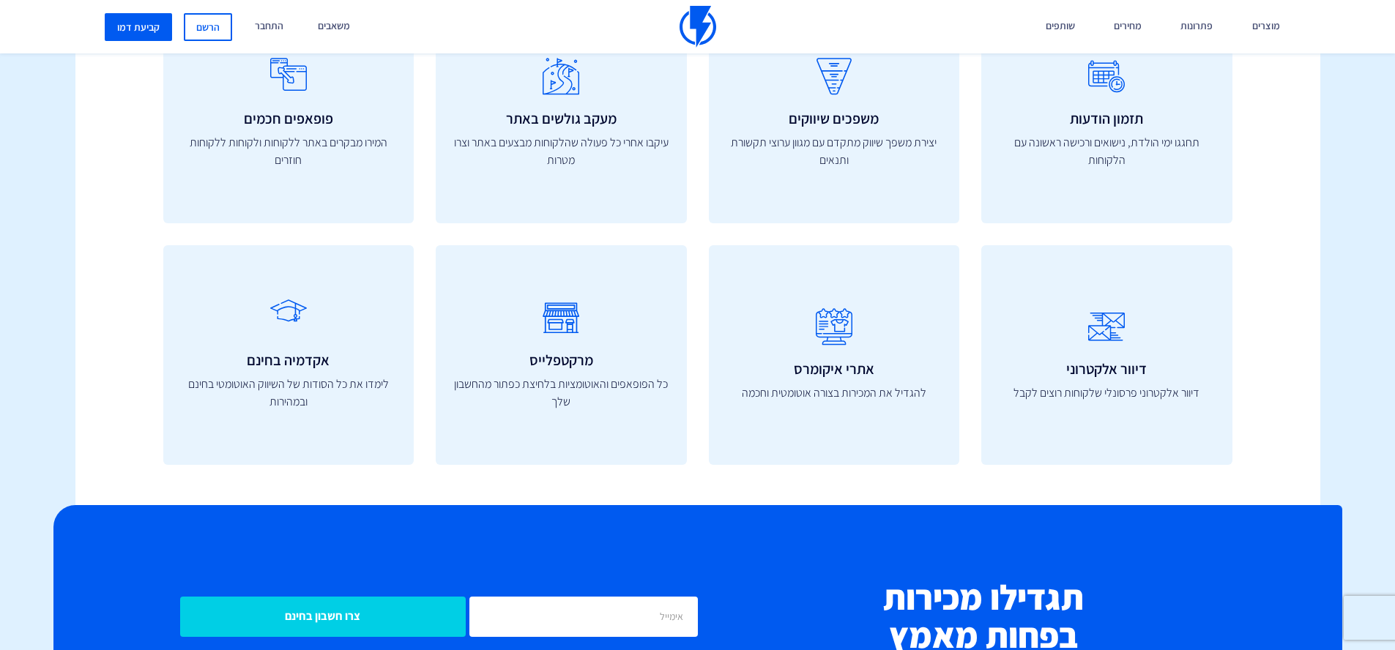
scroll to position [5615, 0]
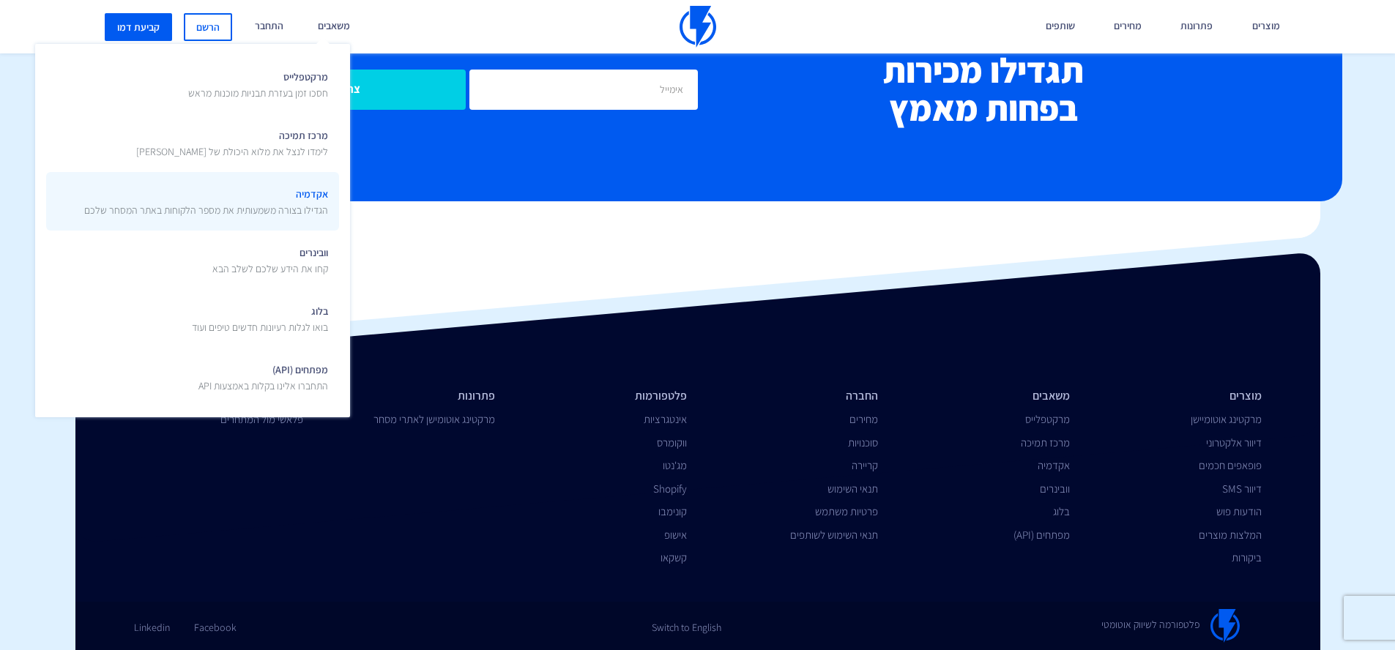
click at [306, 201] on span "אקדמיה הגדילו בצורה משמעותית את מספר הלקוחות באתר המסחר שלכם" at bounding box center [206, 200] width 244 height 34
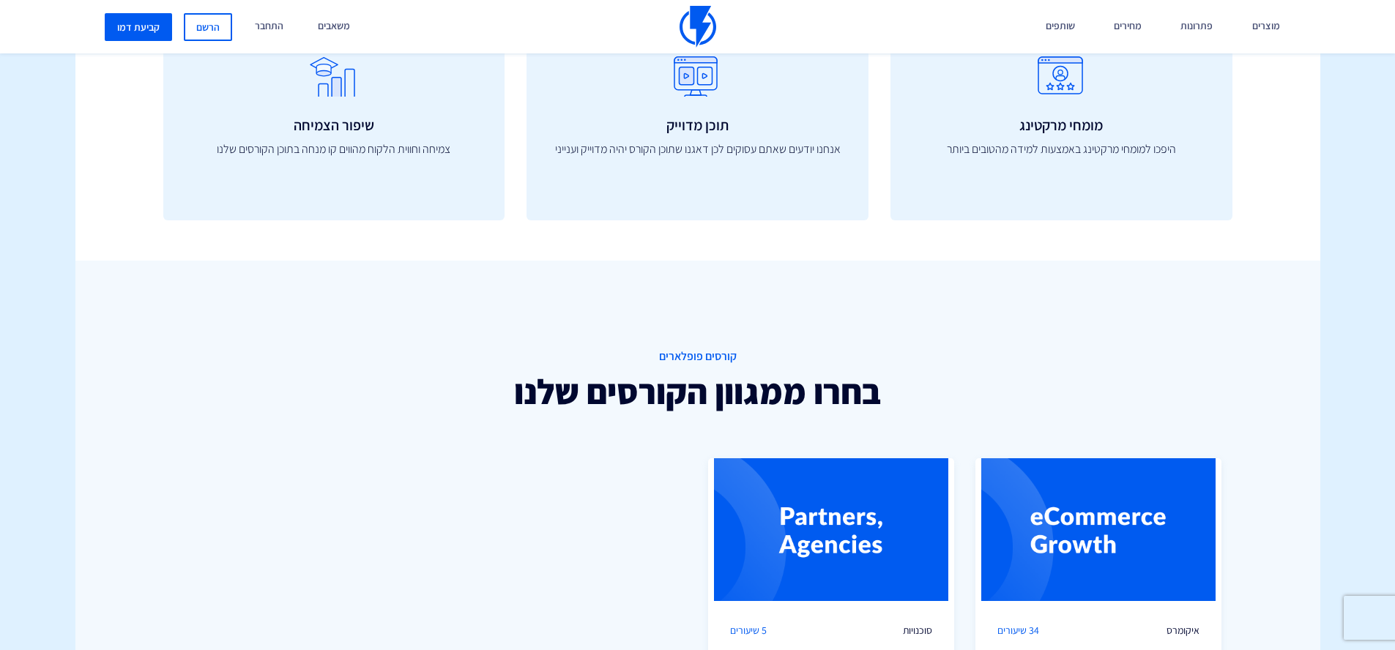
scroll to position [1038, 0]
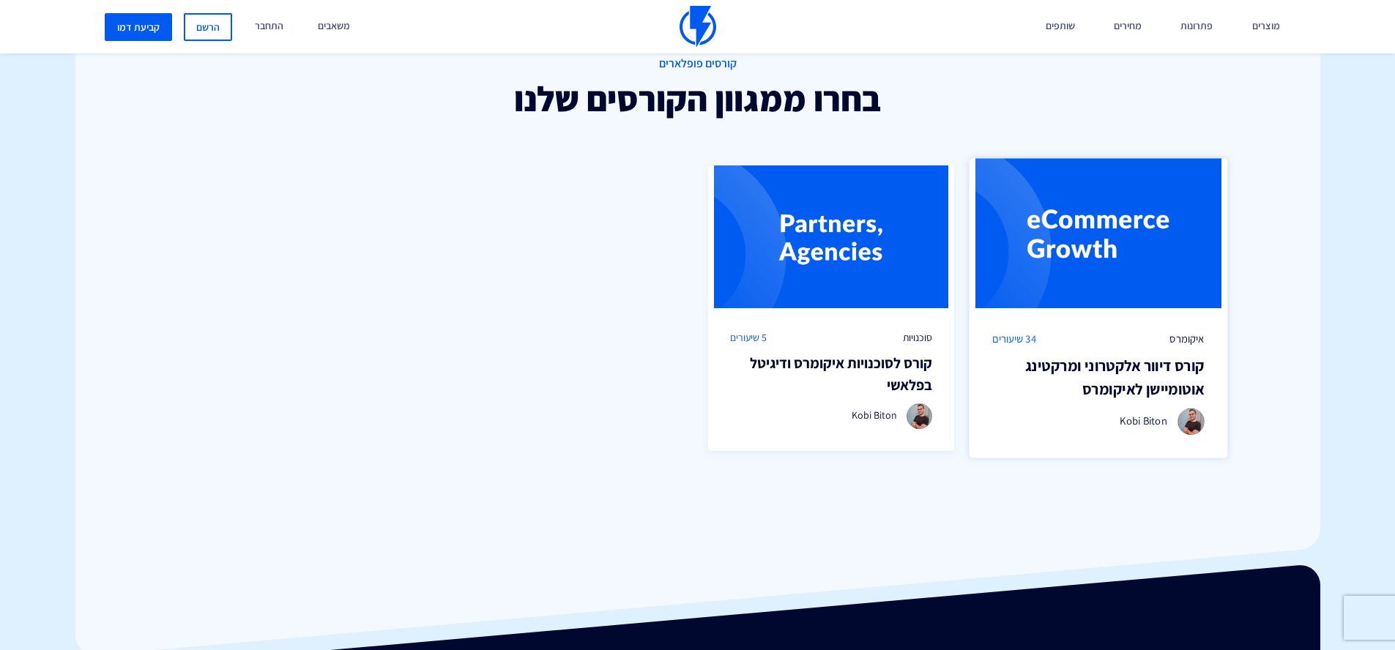
click at [1129, 245] on img at bounding box center [1098, 234] width 258 height 150
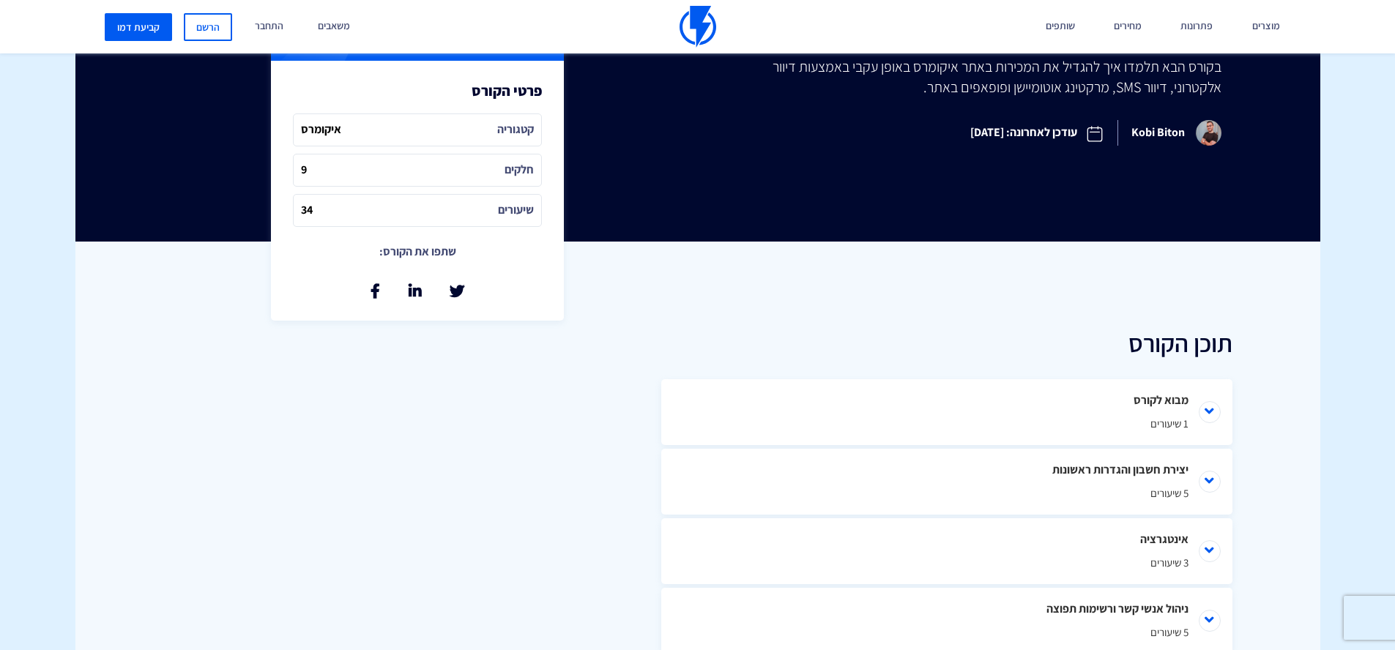
scroll to position [430, 0]
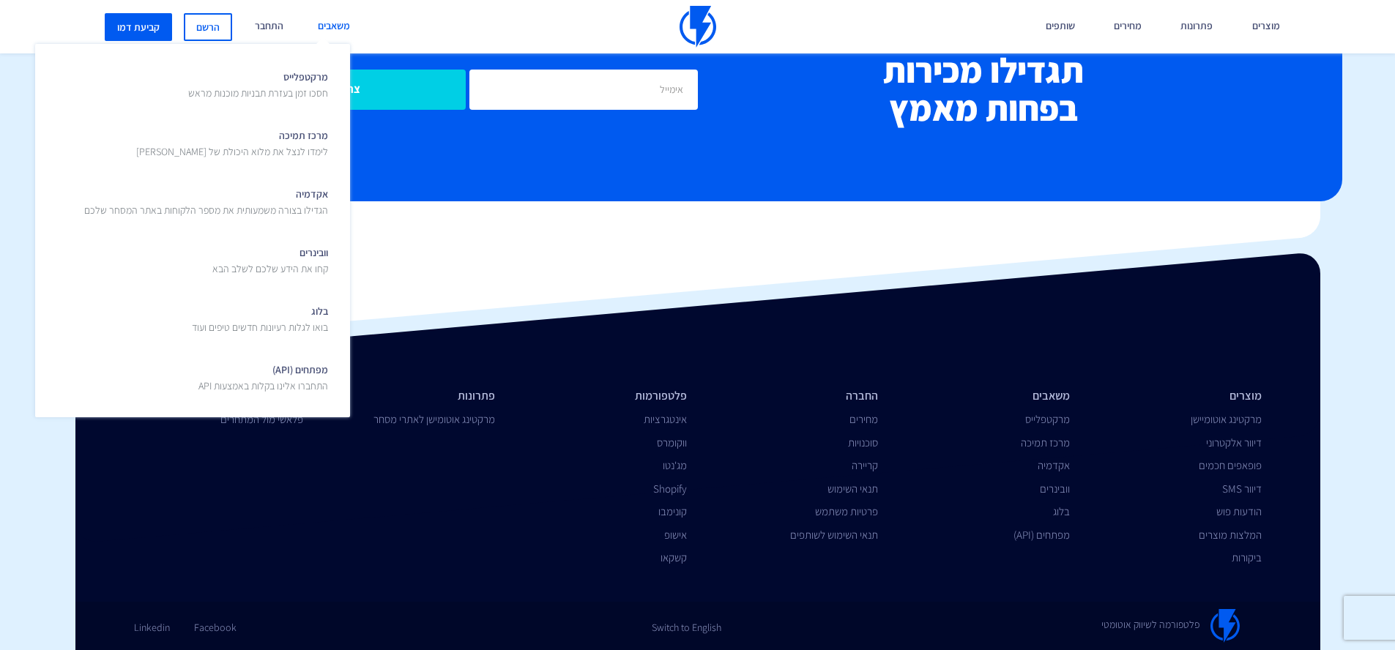
scroll to position [5615, 0]
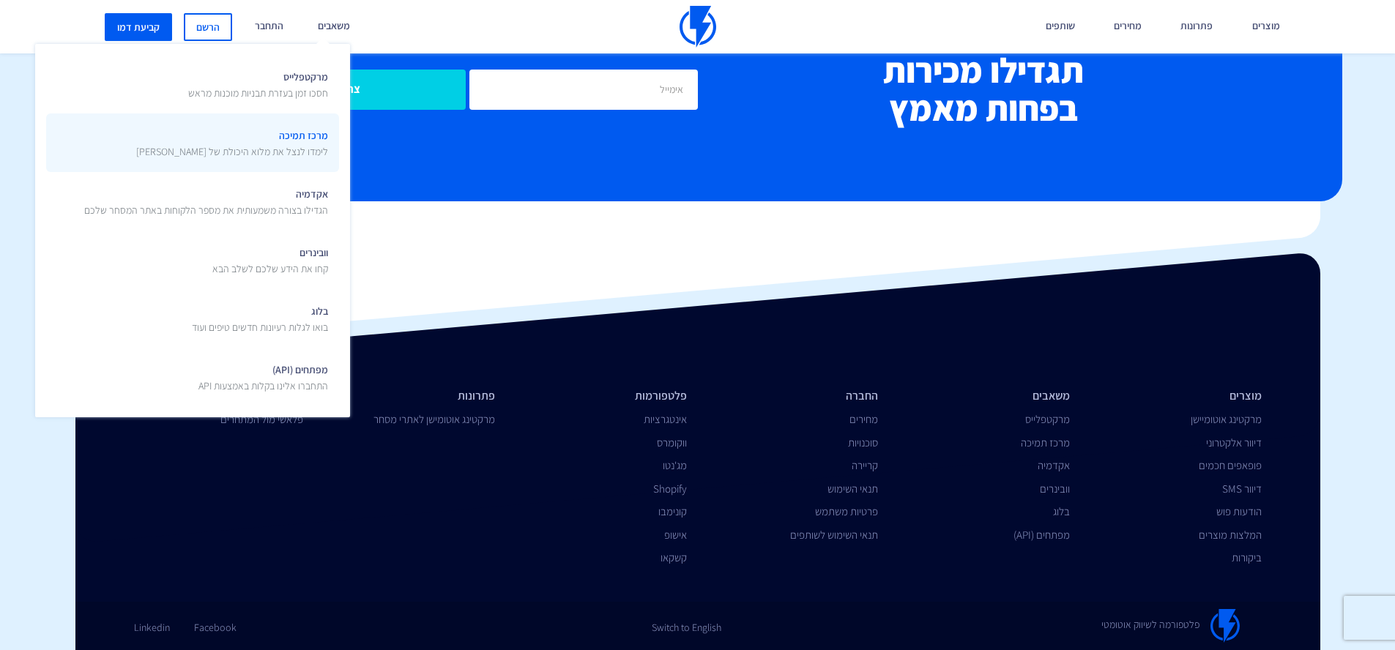
click at [289, 146] on p "לימדו לנצל את מלוא היכולת של [PERSON_NAME]" at bounding box center [232, 151] width 192 height 15
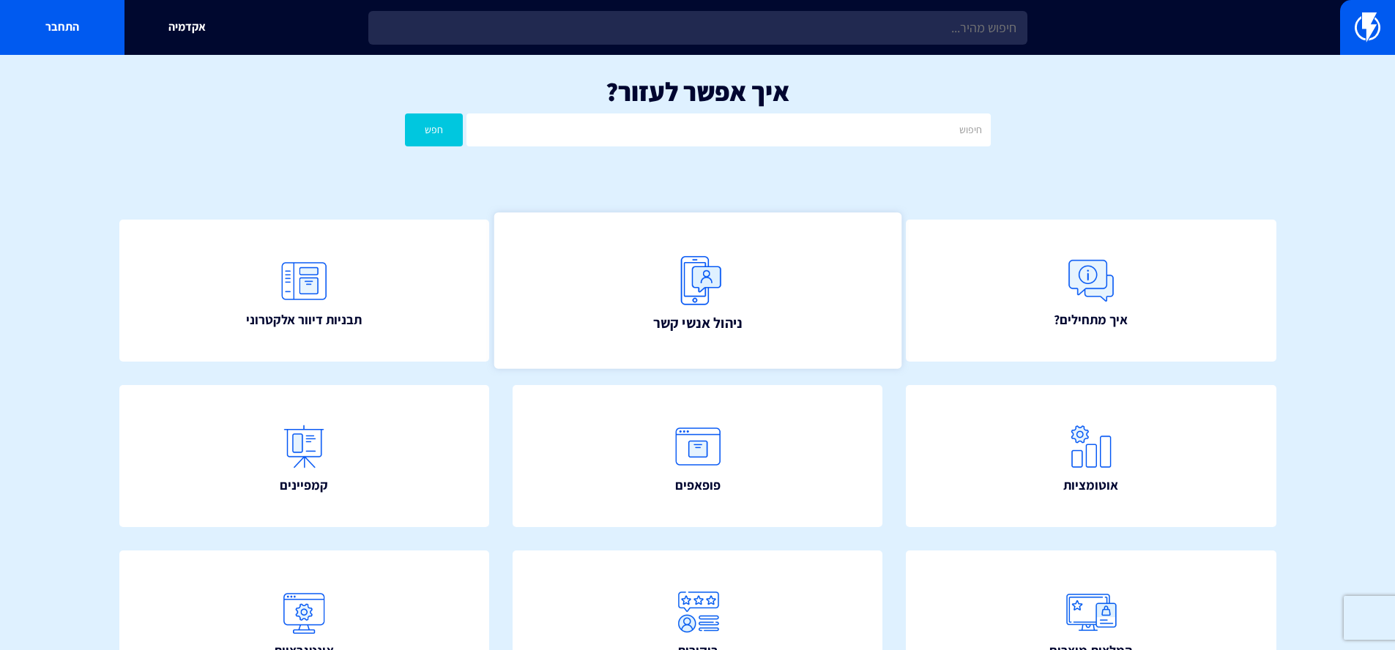
click at [719, 269] on img at bounding box center [697, 280] width 64 height 64
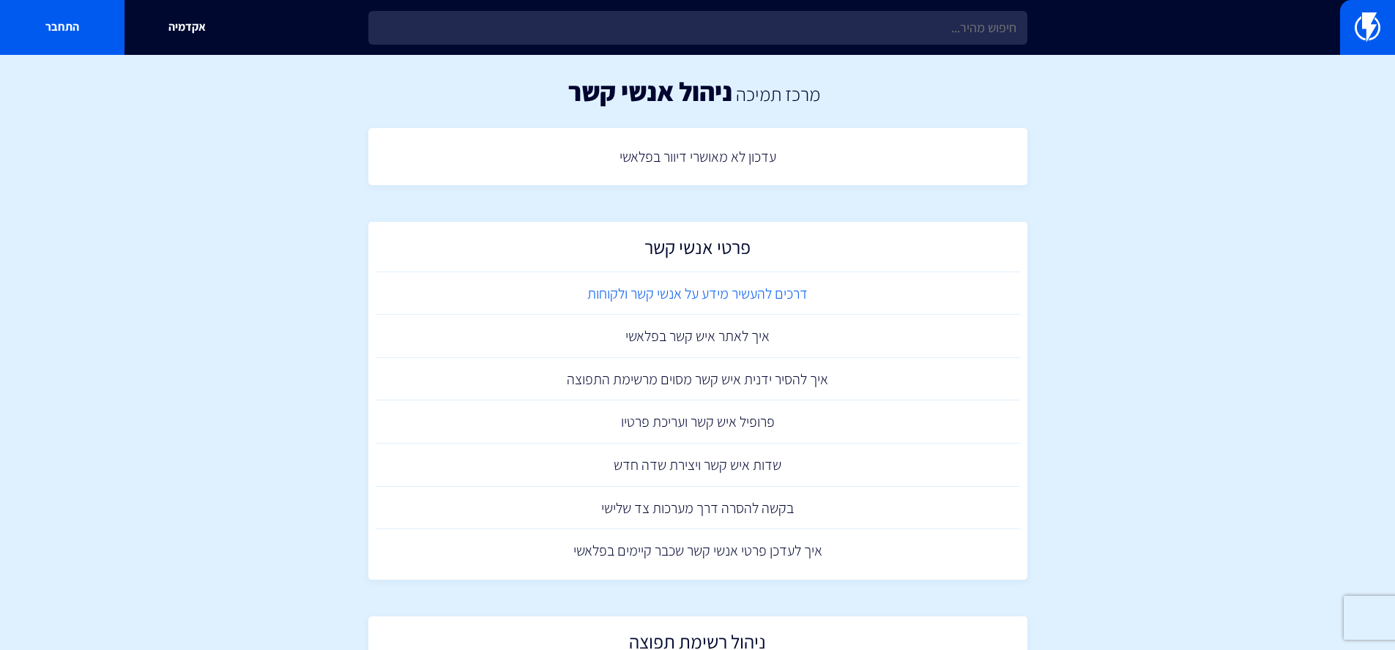
click at [717, 289] on link "דרכים להעשיר מידע על אנשי קשר ולקוחות" at bounding box center [698, 293] width 644 height 43
click at [721, 335] on link "איך לאתר איש קשר בפלאשי" at bounding box center [698, 336] width 644 height 43
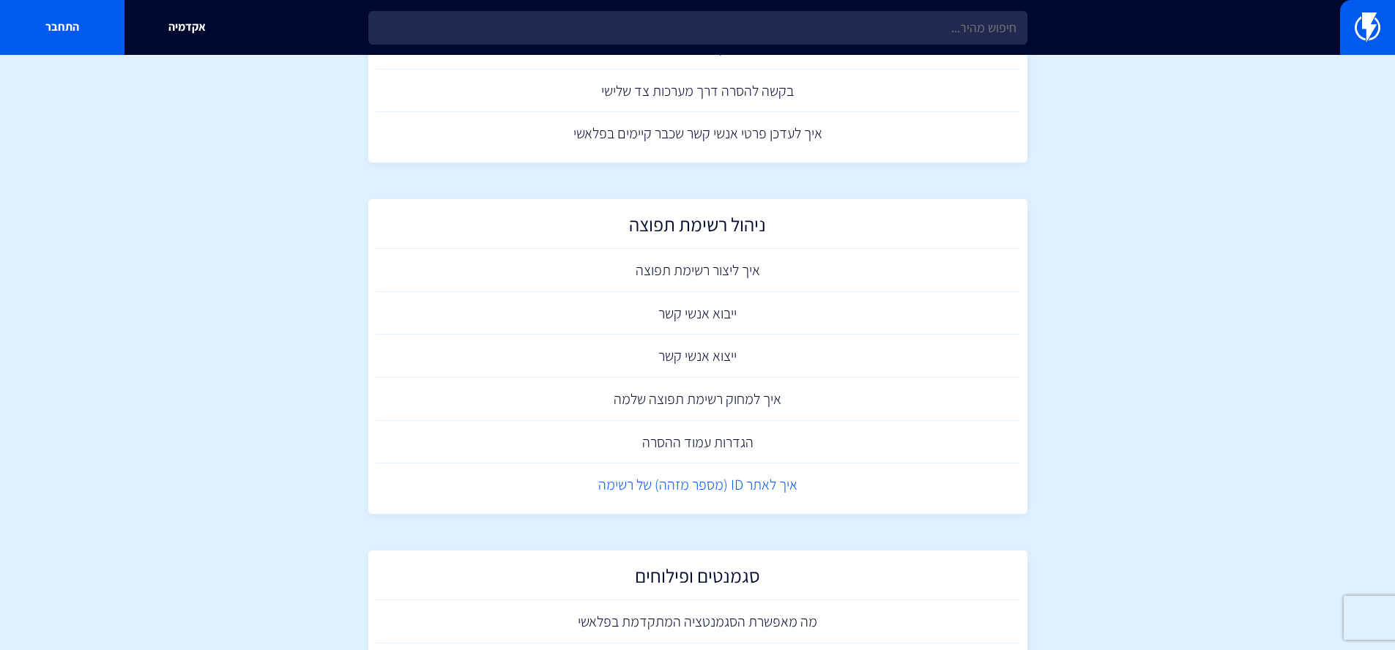
scroll to position [419, 0]
click at [707, 442] on link "הגדרות עמוד ההסרה" at bounding box center [698, 441] width 644 height 43
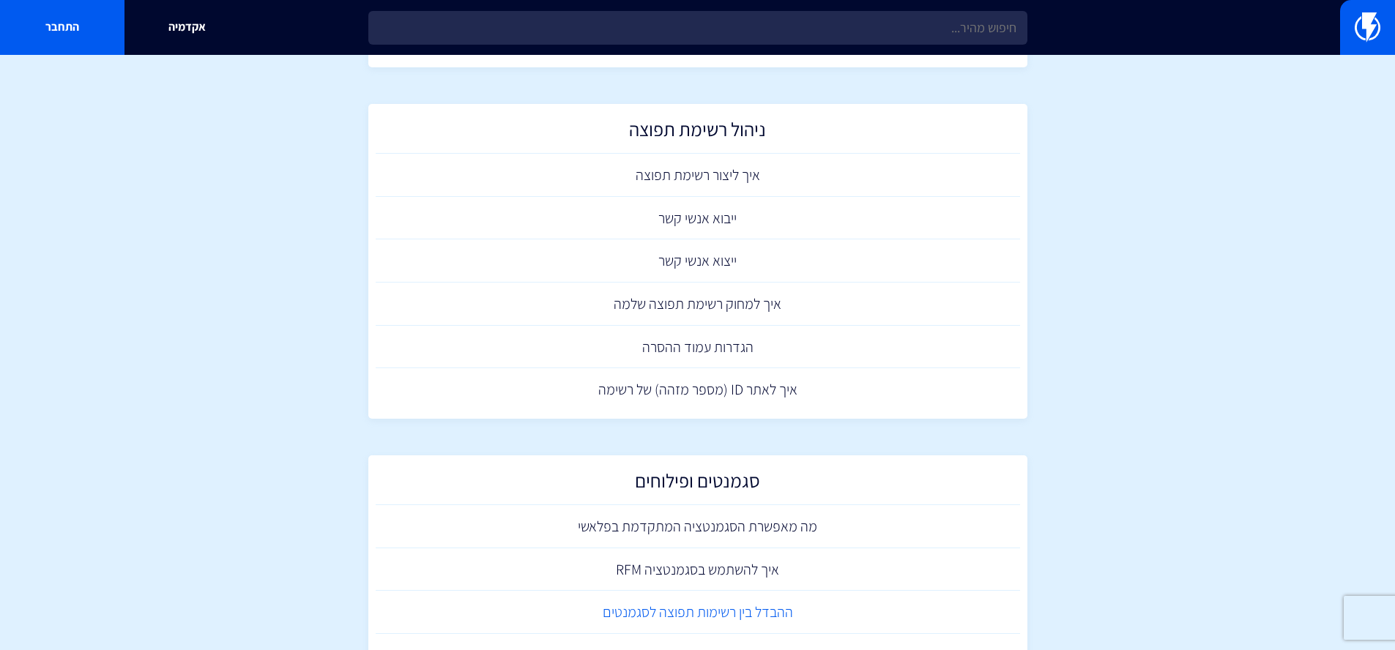
scroll to position [583, 0]
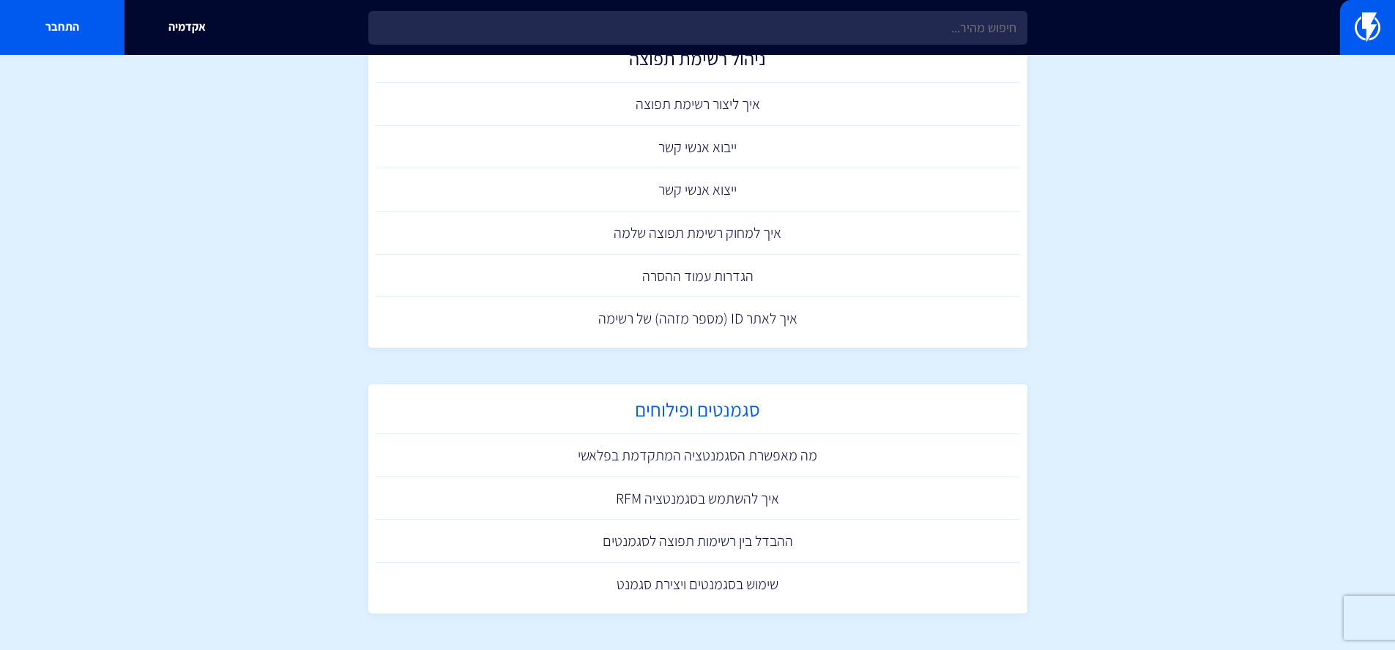
click at [734, 409] on h2 "סגמנטים ופילוחים" at bounding box center [698, 413] width 630 height 29
click at [793, 460] on link "מה מאפשרת הסגמנטציה המתקדמת בפלאשי" at bounding box center [698, 455] width 644 height 43
click at [745, 586] on link "שימוש בסגמנטים ויצירת סגמנט" at bounding box center [698, 584] width 644 height 43
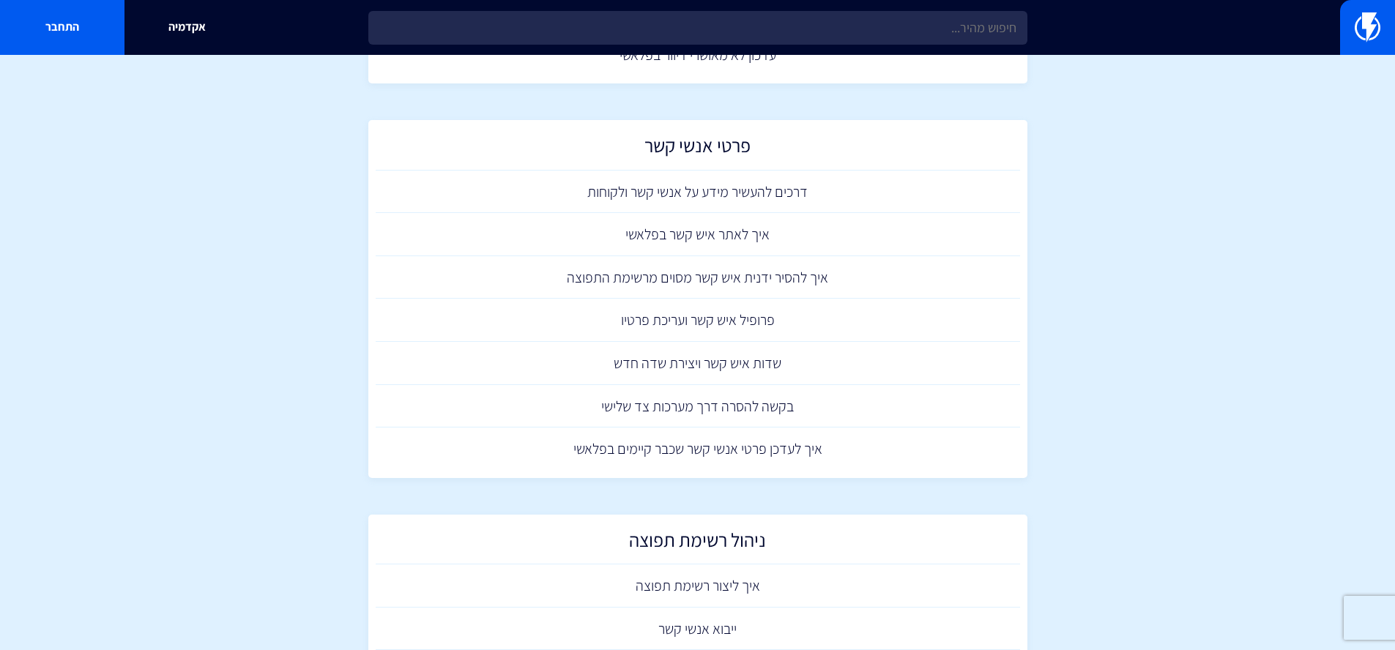
scroll to position [0, 0]
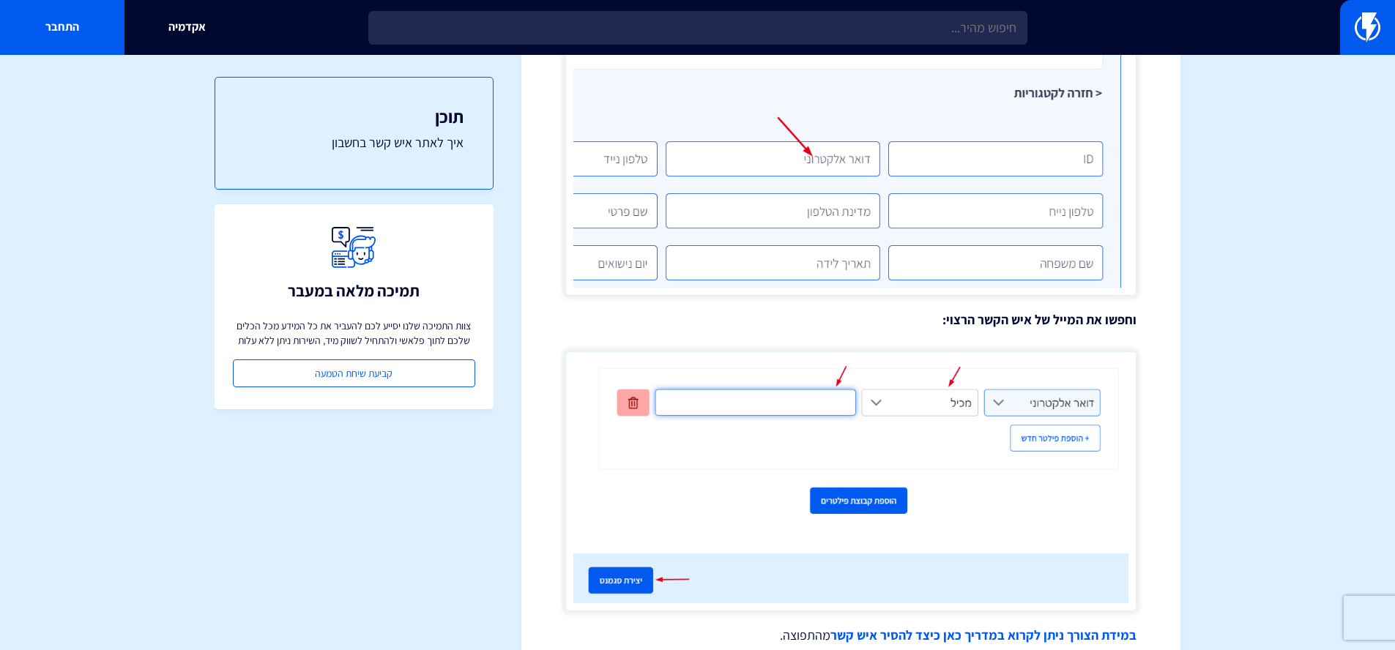
scroll to position [1647, 0]
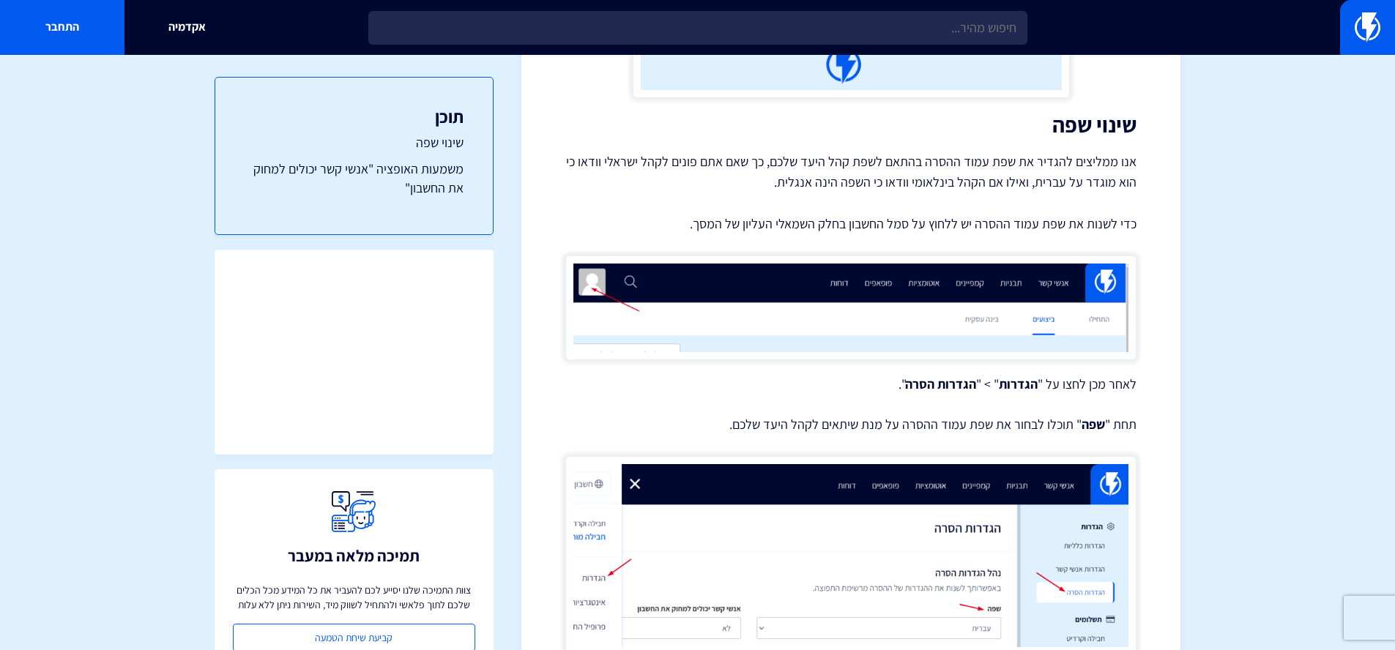
scroll to position [740, 0]
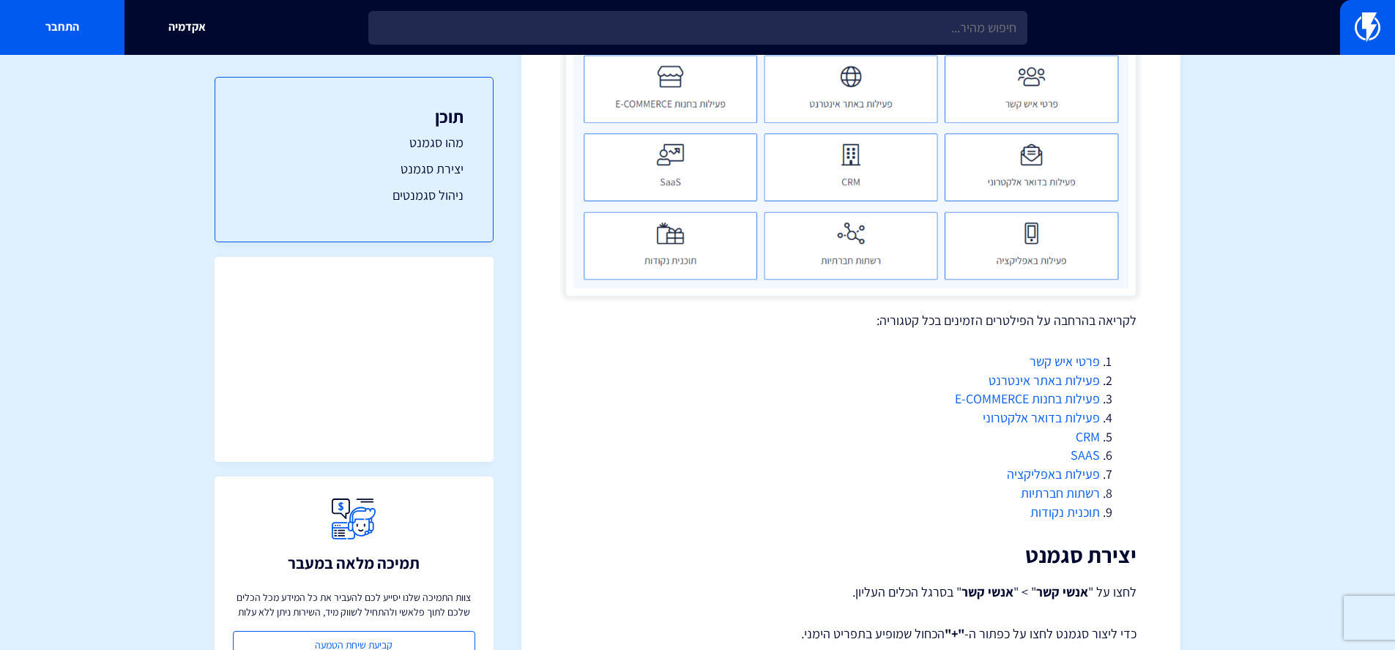
scroll to position [521, 0]
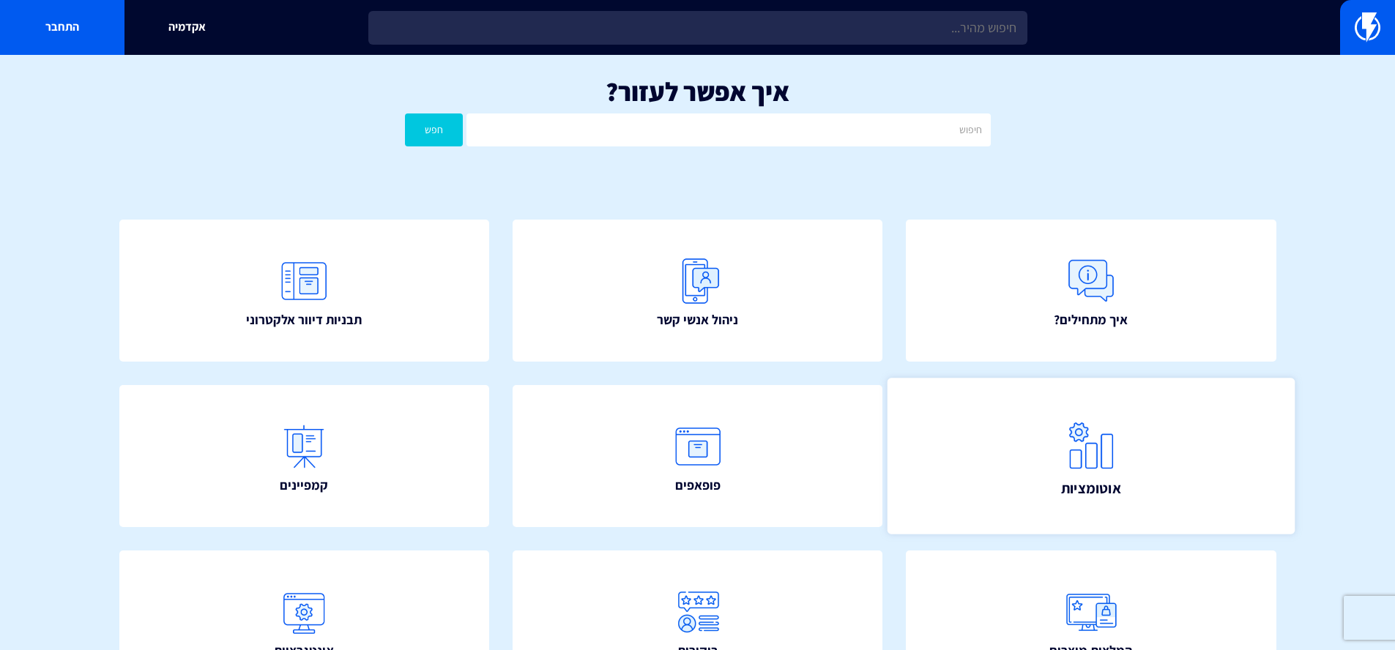
click at [1118, 447] on img at bounding box center [1091, 446] width 64 height 64
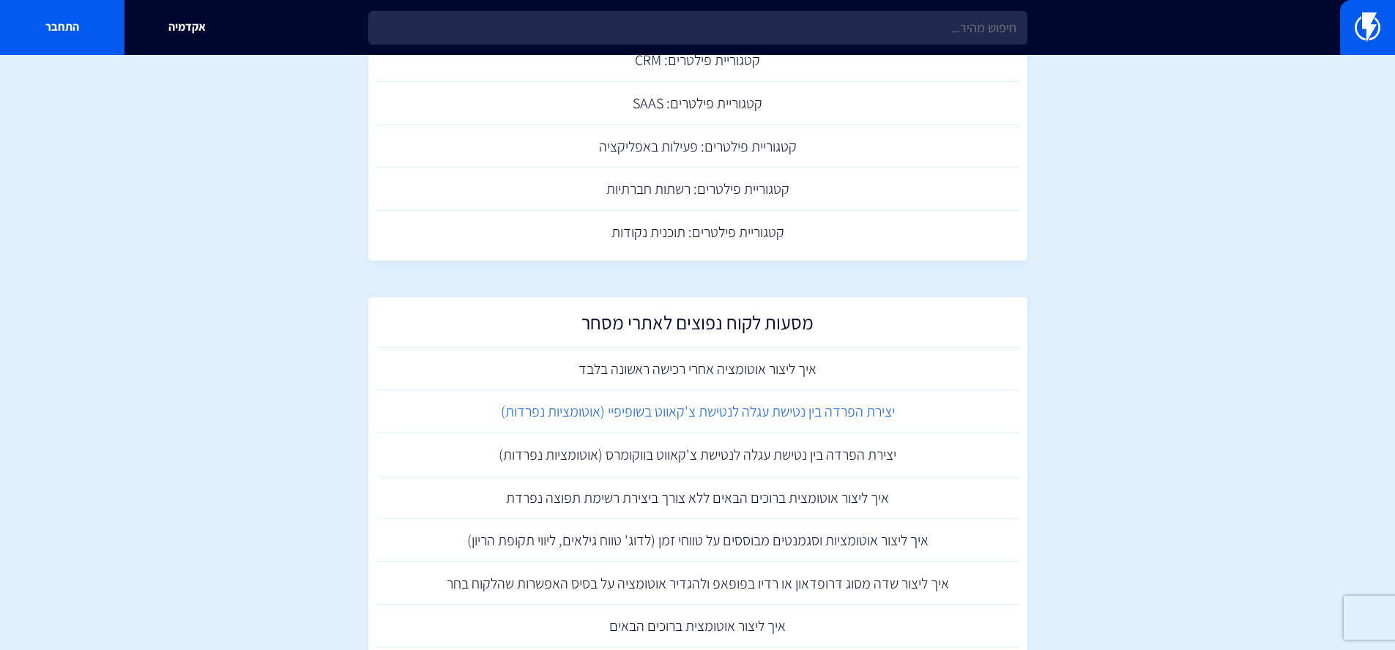
scroll to position [1066, 0]
click at [749, 411] on link "יצירת הפרדה בין נטישת עגלה לנטישת צ'קאווט בשופיפיי (אוטומציות נפרדות)" at bounding box center [698, 410] width 644 height 43
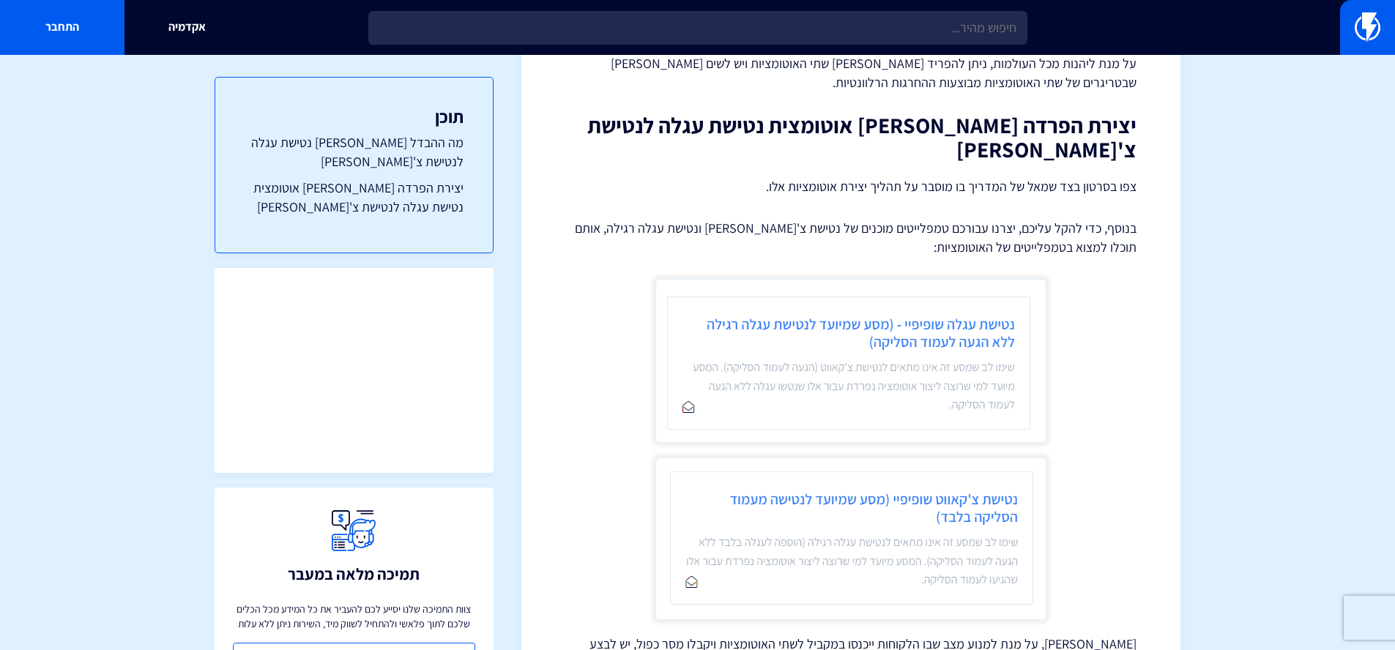
scroll to position [586, 0]
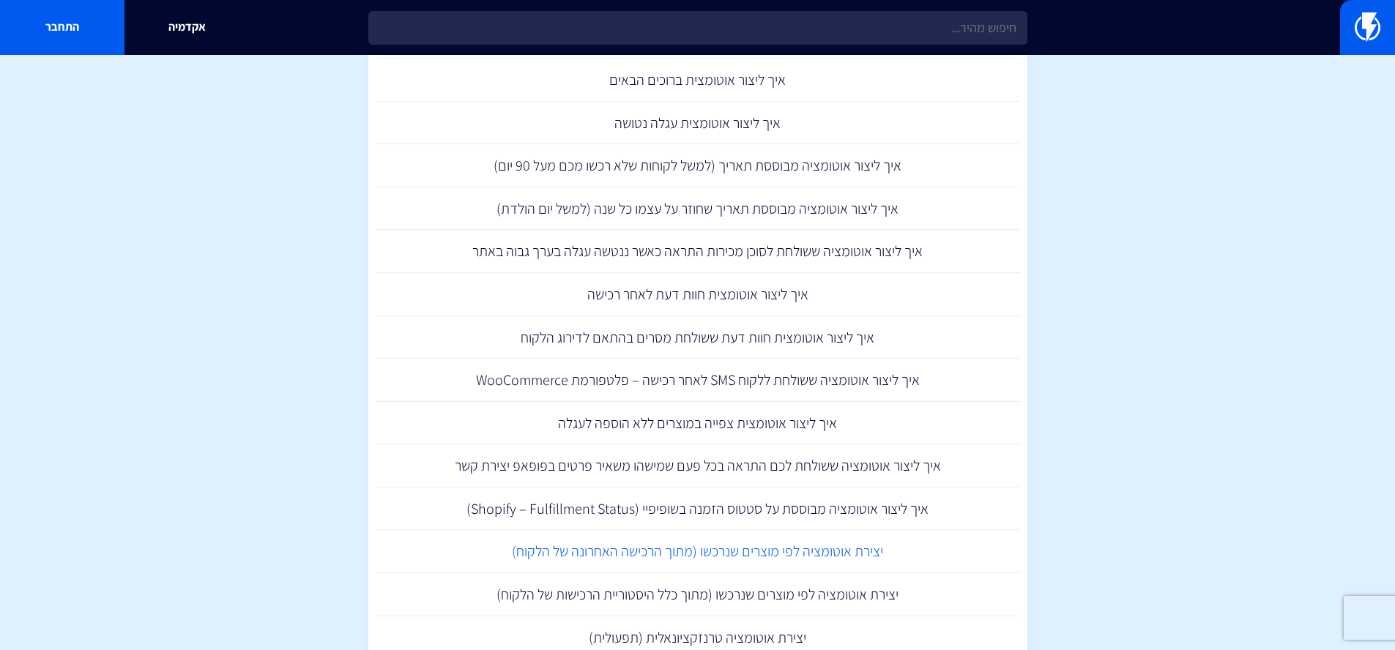
scroll to position [1623, 0]
